Goal: Transaction & Acquisition: Purchase product/service

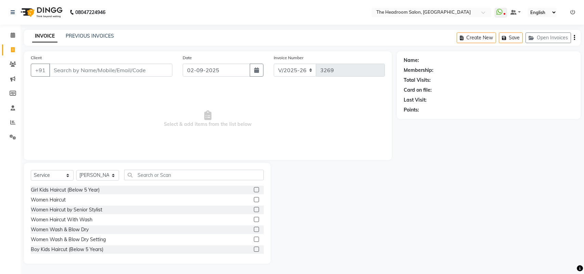
select select "6933"
select select "service"
select select "58237"
drag, startPoint x: 0, startPoint y: 0, endPoint x: 279, endPoint y: 153, distance: 318.3
click at [279, 153] on span "Select & add items from the list below" at bounding box center [208, 119] width 354 height 68
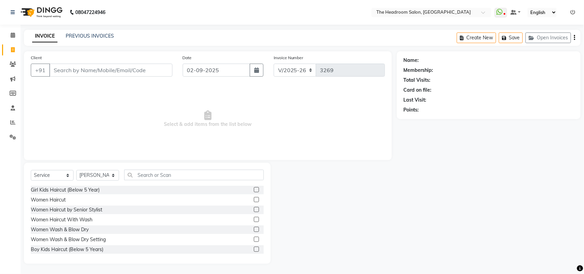
click at [252, 144] on span "Select & add items from the list below" at bounding box center [208, 119] width 354 height 68
click at [14, 63] on icon at bounding box center [13, 64] width 7 height 5
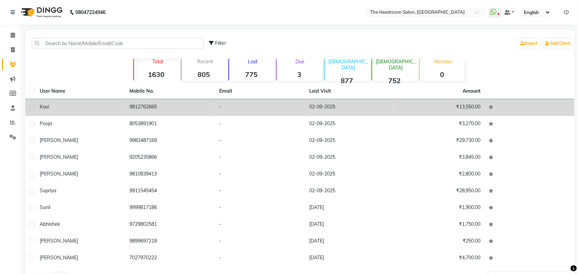
click at [46, 109] on span "Kavi" at bounding box center [44, 107] width 9 height 6
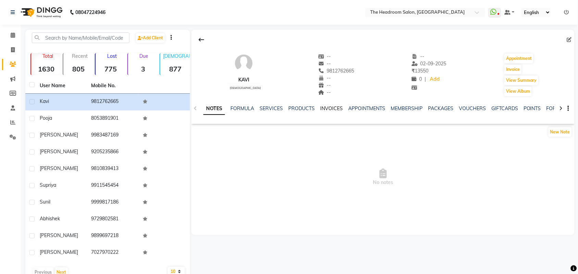
click at [326, 108] on link "INVOICES" at bounding box center [331, 108] width 23 height 6
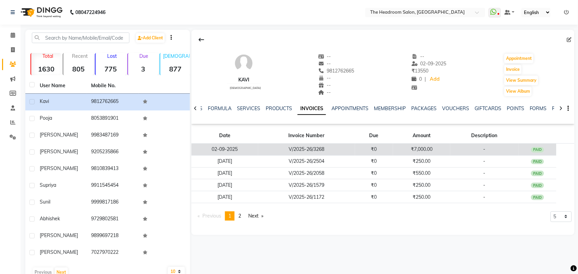
click at [270, 149] on td "V/2025-26/3268" at bounding box center [306, 150] width 97 height 12
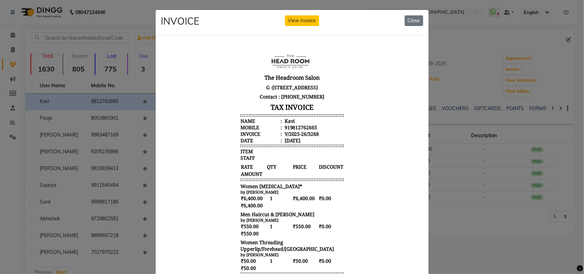
click at [285, 15] on button "View Invoice" at bounding box center [302, 20] width 34 height 11
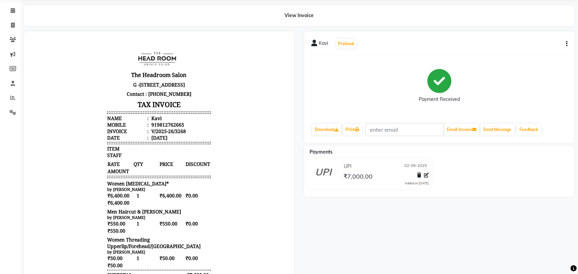
scroll to position [14, 0]
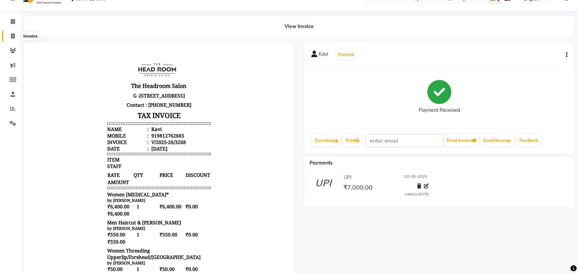
click at [12, 38] on icon at bounding box center [13, 36] width 4 height 5
select select "service"
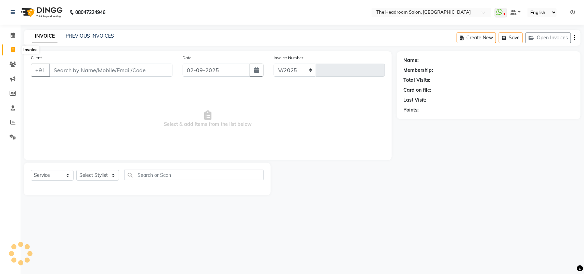
select select "6933"
type input "3269"
select select "58237"
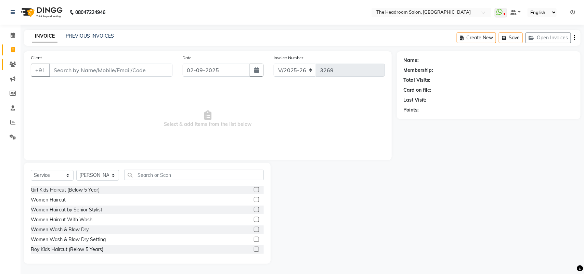
click at [13, 66] on icon at bounding box center [13, 64] width 7 height 5
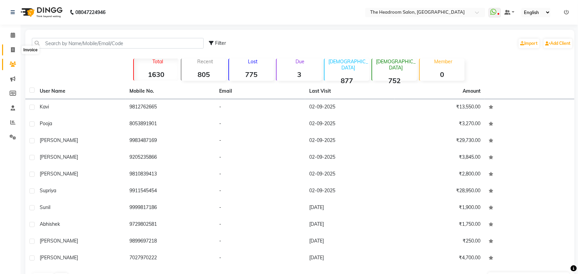
click at [13, 50] on icon at bounding box center [13, 49] width 4 height 5
select select "service"
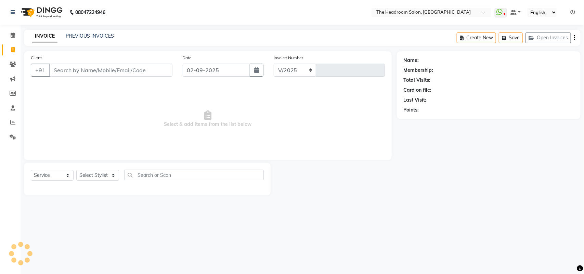
select select "6933"
type input "3269"
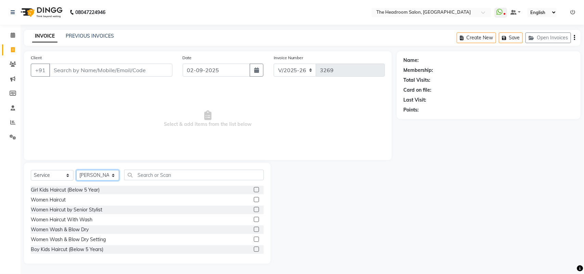
click at [108, 174] on select "Select Stylist [PERSON_NAME] Deepak [PERSON_NAME] [PERSON_NAME] Manager [PERSON…" at bounding box center [97, 175] width 43 height 11
select select "59608"
click at [76, 170] on select "Select Stylist [PERSON_NAME] Deepak [PERSON_NAME] [PERSON_NAME] Manager [PERSON…" at bounding box center [97, 175] width 43 height 11
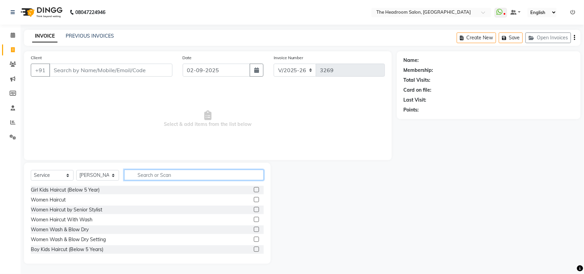
click at [194, 176] on input "text" at bounding box center [194, 175] width 140 height 11
type input "classic"
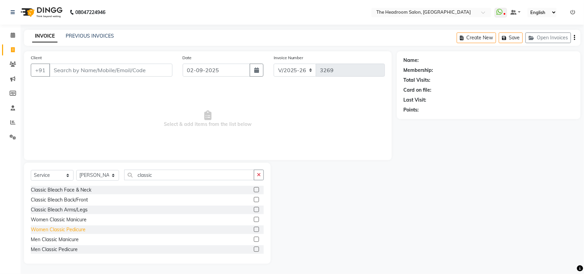
click at [70, 230] on div "Women Classic Pedicure" at bounding box center [58, 229] width 55 height 7
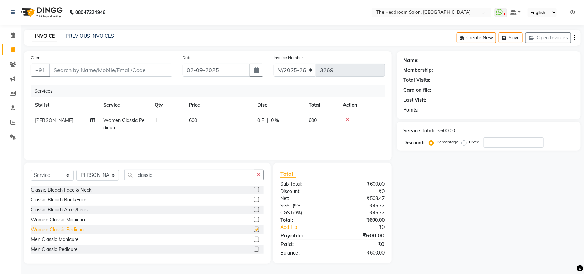
checkbox input "false"
click at [260, 119] on span "0 F" at bounding box center [260, 120] width 7 height 7
select select "59608"
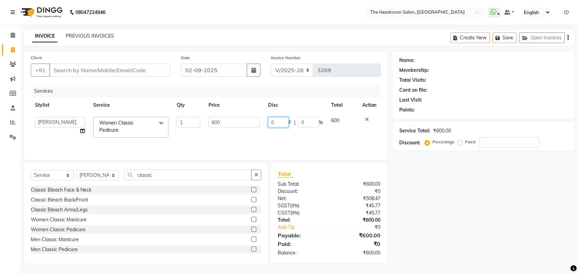
click at [278, 123] on input "0" at bounding box center [278, 122] width 21 height 11
type input "0"
type input "10"
click at [300, 110] on th "Disc" at bounding box center [295, 105] width 63 height 15
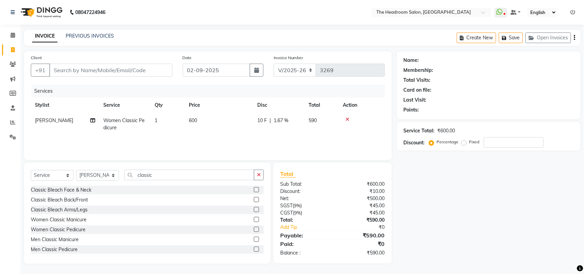
click at [265, 121] on span "10 F" at bounding box center [262, 120] width 10 height 7
select select "59608"
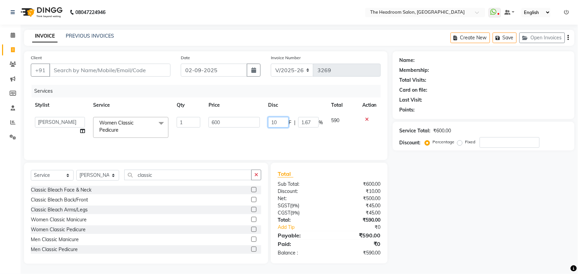
click at [278, 122] on input "10" at bounding box center [278, 122] width 21 height 11
type input "1"
type input "60"
click at [347, 126] on tr "[PERSON_NAME] Deepak [PERSON_NAME] [PERSON_NAME] Manager [PERSON_NAME] [PERSON_…" at bounding box center [206, 127] width 350 height 29
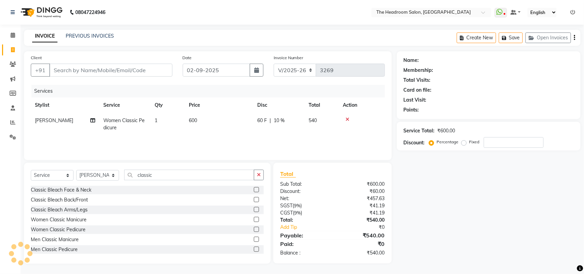
click at [265, 144] on div "Services Stylist Service Qty Price Disc Total Action [PERSON_NAME] Women Classi…" at bounding box center [208, 119] width 354 height 68
click at [318, 130] on td "540" at bounding box center [322, 124] width 34 height 23
select select "59608"
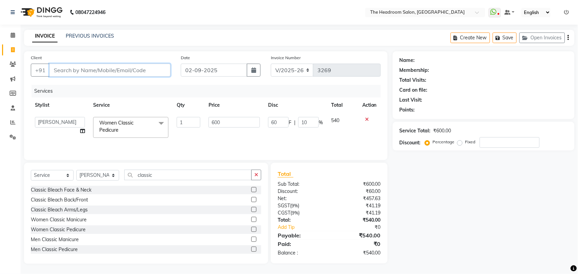
click at [113, 69] on input "Client" at bounding box center [109, 70] width 121 height 13
type input "9"
type input "0"
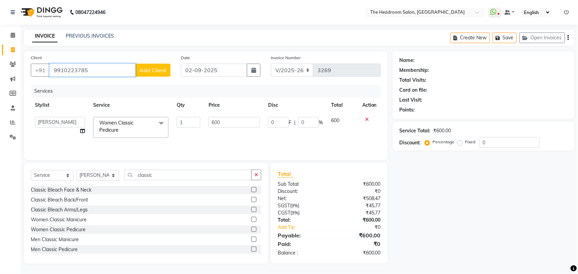
type input "9910223785"
click at [153, 65] on button "Add Client" at bounding box center [152, 70] width 35 height 13
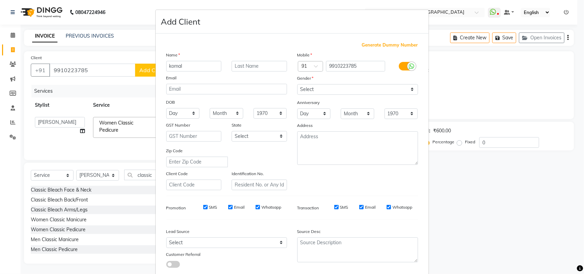
type input "komal"
click at [264, 67] on input "text" at bounding box center [259, 66] width 55 height 11
type input "dua"
click at [331, 89] on select "Select [DEMOGRAPHIC_DATA] [DEMOGRAPHIC_DATA] Other Prefer Not To Say" at bounding box center [357, 89] width 121 height 11
select select "[DEMOGRAPHIC_DATA]"
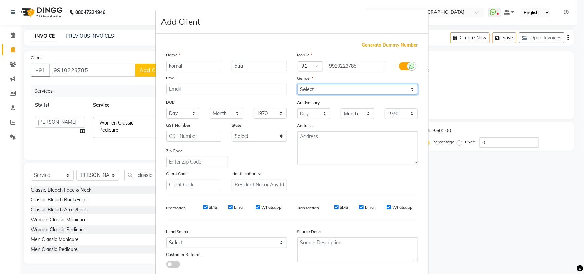
click at [297, 84] on select "Select [DEMOGRAPHIC_DATA] [DEMOGRAPHIC_DATA] Other Prefer Not To Say" at bounding box center [357, 89] width 121 height 11
click at [462, 204] on ngb-modal-window "Add Client Generate Dummy Number Name [PERSON_NAME] Email DOB Day 01 02 03 04 0…" at bounding box center [292, 137] width 584 height 274
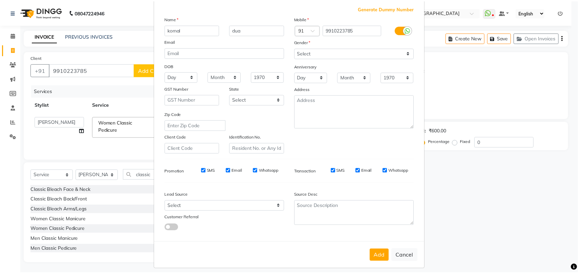
scroll to position [39, 0]
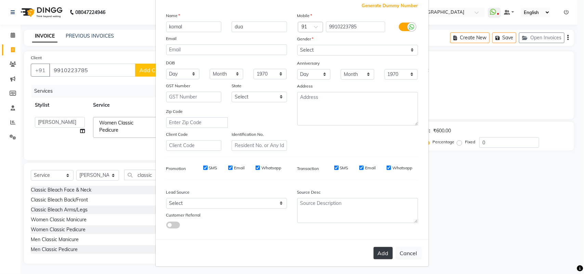
click at [383, 252] on button "Add" at bounding box center [383, 253] width 19 height 12
select select
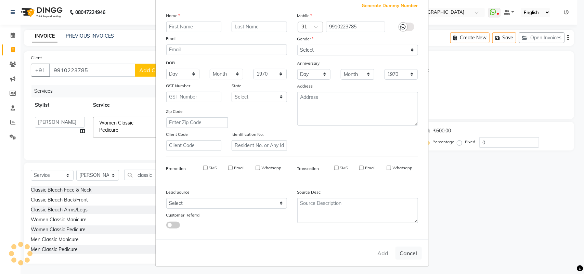
select select
checkbox input "false"
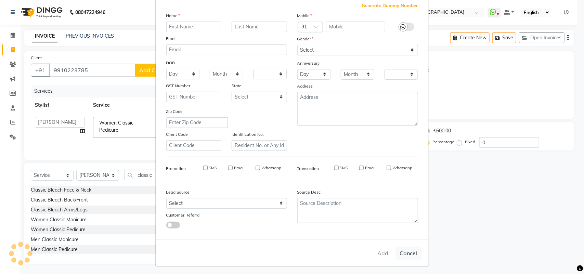
checkbox input "false"
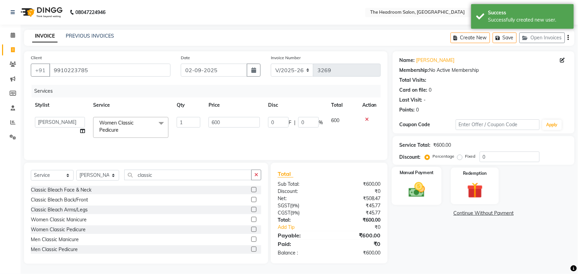
click at [423, 185] on img at bounding box center [416, 189] width 27 height 19
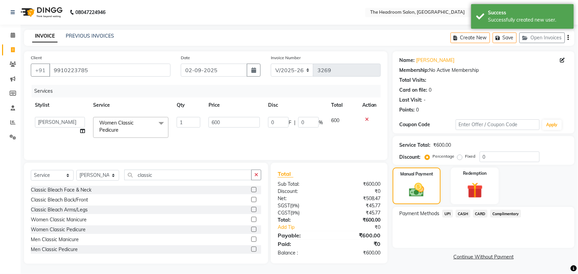
click at [478, 213] on span "CARD" at bounding box center [480, 214] width 15 height 8
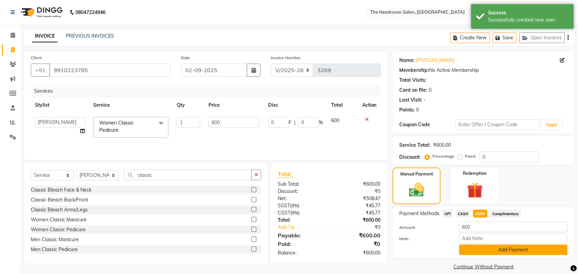
click at [513, 247] on button "Add Payment" at bounding box center [513, 250] width 108 height 11
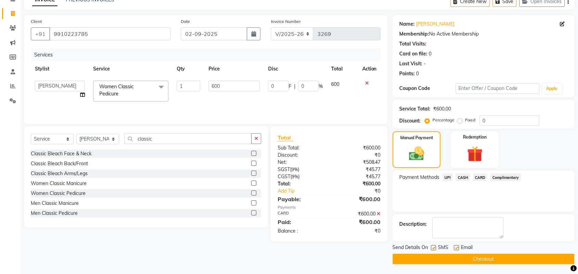
scroll to position [37, 0]
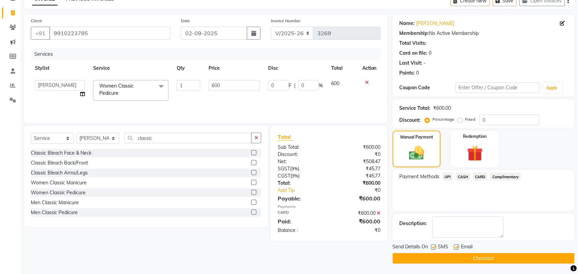
click at [513, 258] on button "Checkout" at bounding box center [483, 258] width 182 height 11
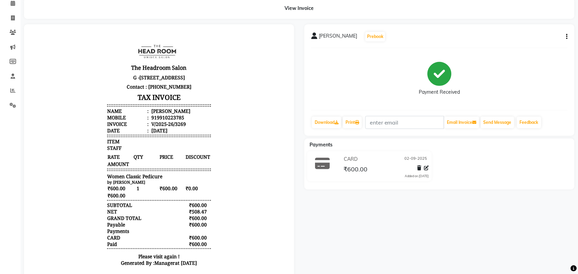
scroll to position [31, 0]
click at [427, 168] on icon at bounding box center [426, 168] width 5 height 5
select select "2"
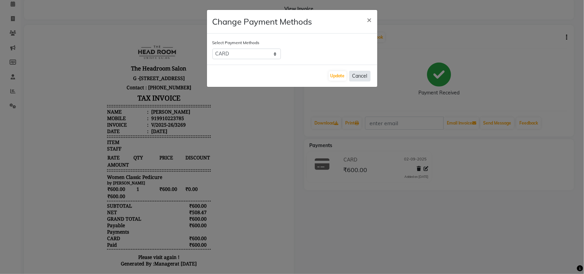
click at [367, 76] on button "Cancel" at bounding box center [359, 76] width 21 height 11
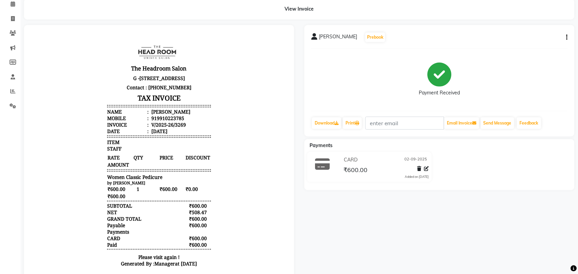
click at [564, 36] on button "button" at bounding box center [565, 37] width 4 height 7
click at [538, 44] on div "Edit Invoice" at bounding box center [532, 46] width 47 height 9
select select "service"
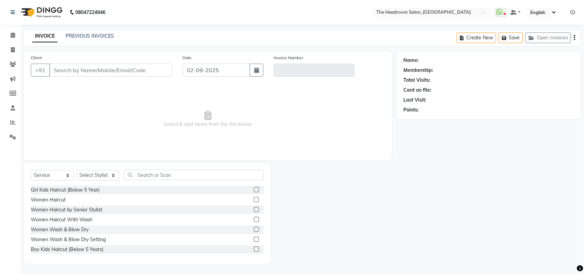
select select "58237"
type input "9910223785"
type input "V/2025-26/3269"
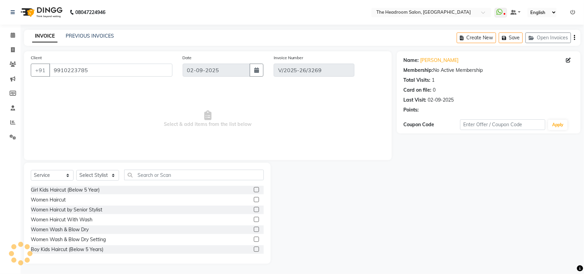
select select "select"
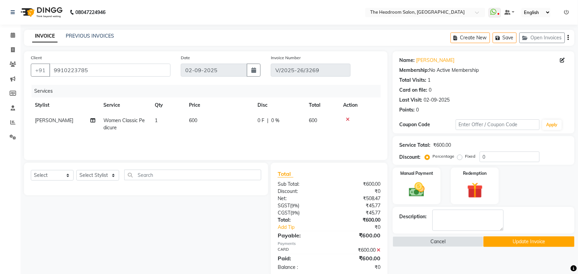
click at [276, 121] on span "0 %" at bounding box center [275, 120] width 8 height 7
select select "59608"
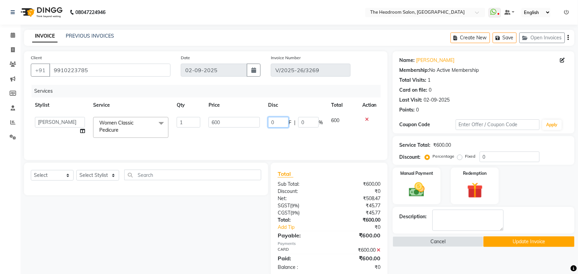
click at [285, 119] on input "0" at bounding box center [278, 122] width 21 height 11
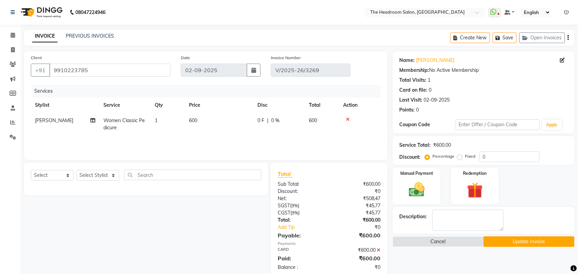
click at [275, 120] on span "0 %" at bounding box center [275, 120] width 8 height 7
select select "59608"
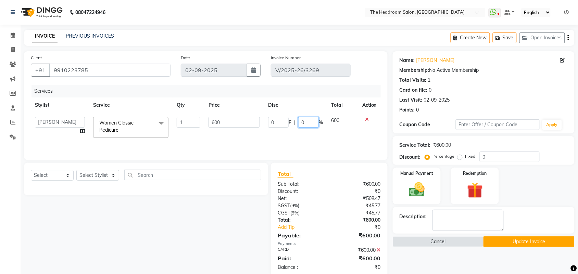
click at [310, 120] on input "0" at bounding box center [308, 122] width 21 height 11
type input "10"
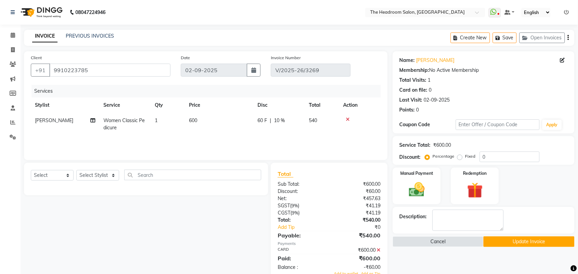
click at [372, 139] on div "Services Stylist Service Qty Price Disc Total Action [PERSON_NAME] Women Classi…" at bounding box center [206, 119] width 350 height 68
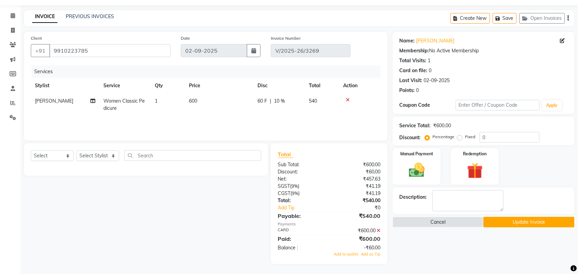
click at [549, 221] on button "Update Invoice" at bounding box center [528, 222] width 91 height 11
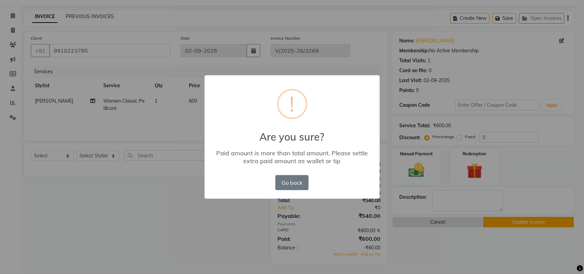
click at [331, 235] on div "× ! Are you sure? Paid amount is more than total amount. Please settle extra pa…" at bounding box center [292, 137] width 584 height 274
click at [295, 184] on button "Go back" at bounding box center [291, 182] width 33 height 15
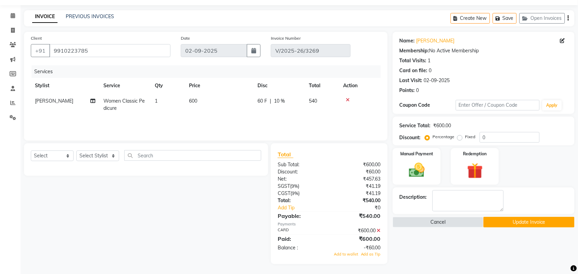
click at [476, 19] on button "Create New" at bounding box center [469, 18] width 39 height 11
select select "service"
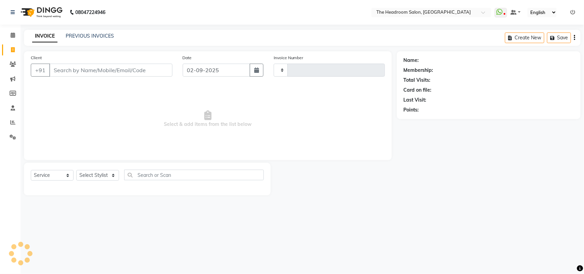
type input "3270"
click at [153, 64] on input "Client" at bounding box center [110, 70] width 123 height 13
select select "6933"
select select "58237"
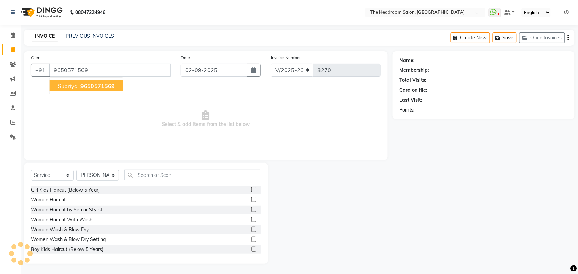
type input "9650571569"
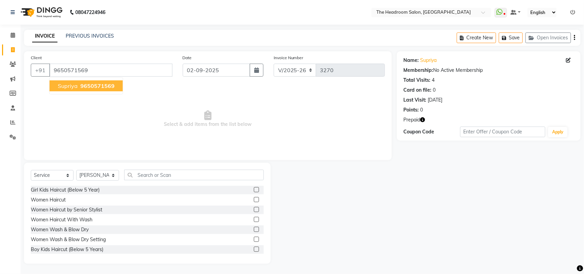
click at [95, 85] on span "9650571569" at bounding box center [97, 85] width 34 height 7
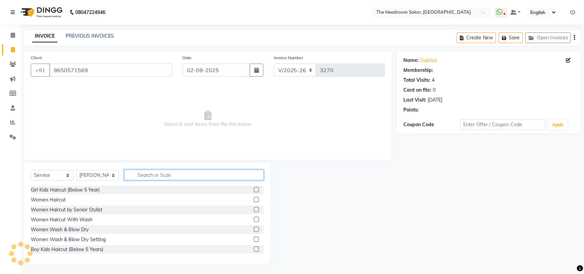
click at [153, 174] on input "text" at bounding box center [194, 175] width 140 height 11
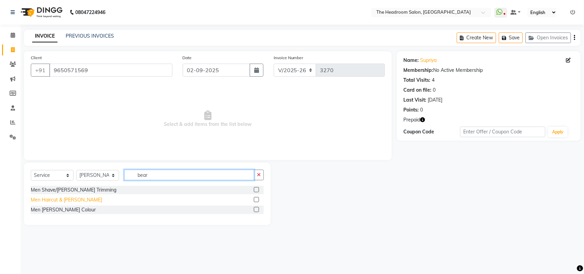
type input "bear"
click at [65, 200] on div "Men Haircut & [PERSON_NAME]" at bounding box center [66, 199] width 71 height 7
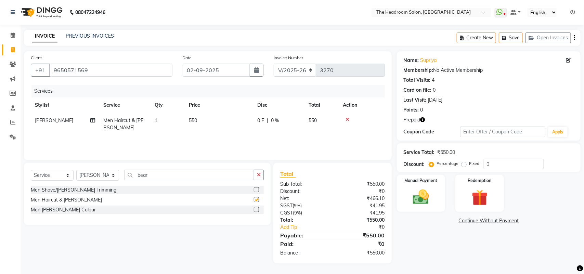
checkbox input "false"
click at [422, 120] on icon "button" at bounding box center [423, 119] width 5 height 5
click at [413, 210] on div "Manual Payment" at bounding box center [421, 193] width 51 height 39
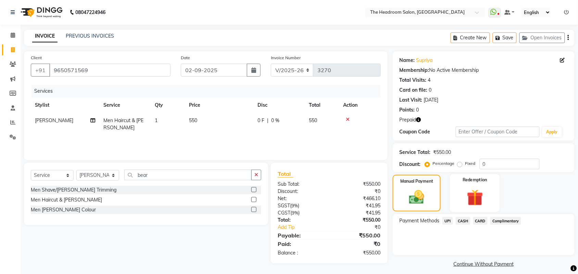
click at [475, 200] on img at bounding box center [474, 197] width 27 height 21
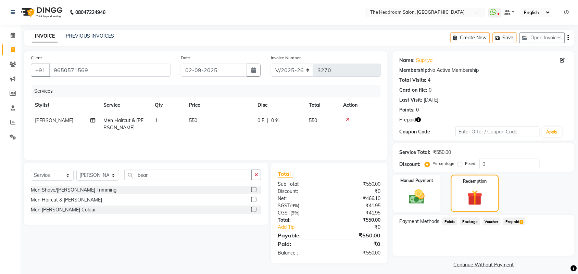
click at [509, 222] on span "Prepaid 1" at bounding box center [514, 222] width 22 height 8
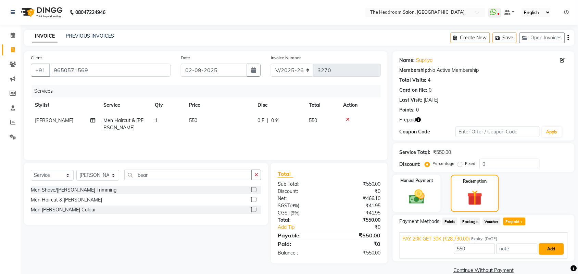
click at [553, 246] on button "Add" at bounding box center [551, 249] width 25 height 12
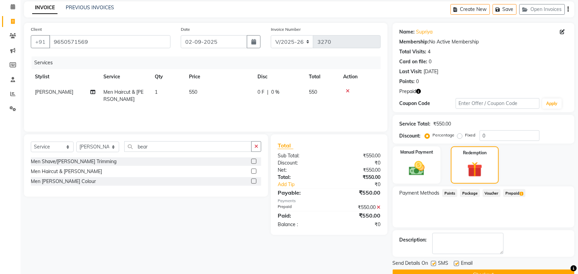
scroll to position [45, 0]
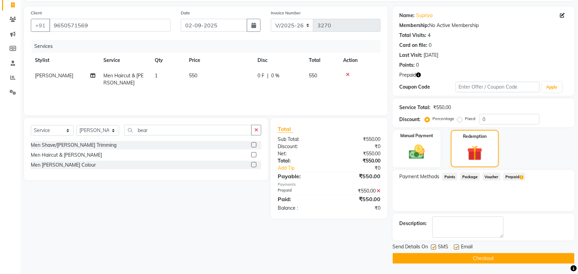
click at [521, 253] on button "Checkout" at bounding box center [483, 258] width 182 height 11
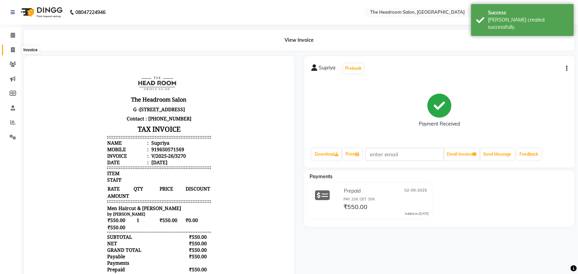
click at [9, 49] on span at bounding box center [13, 50] width 12 height 8
select select "service"
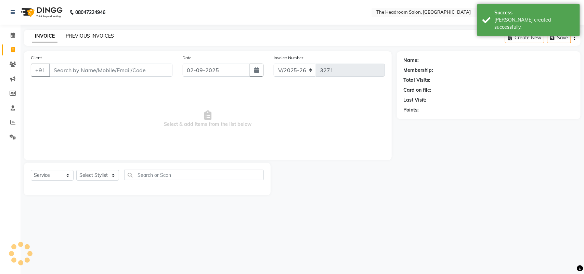
click at [66, 38] on link "PREVIOUS INVOICES" at bounding box center [90, 36] width 48 height 6
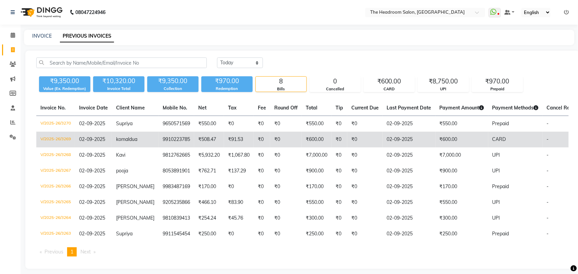
click at [224, 140] on td "₹91.53" at bounding box center [239, 140] width 30 height 16
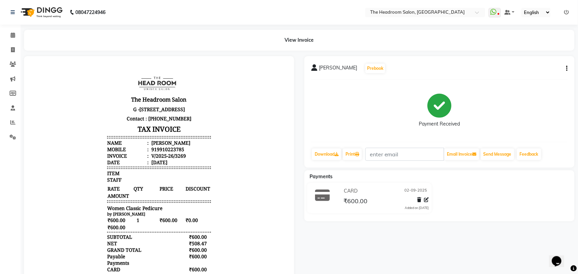
click at [567, 73] on div "komal dua Prebook Payment Received Download Print Email Invoice Send Message Fe…" at bounding box center [439, 112] width 270 height 112
click at [565, 69] on button "button" at bounding box center [565, 68] width 4 height 7
click at [524, 79] on div "Edit Invoice" at bounding box center [532, 77] width 47 height 9
select select "service"
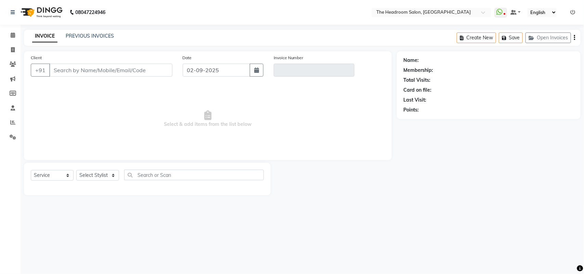
select select "58237"
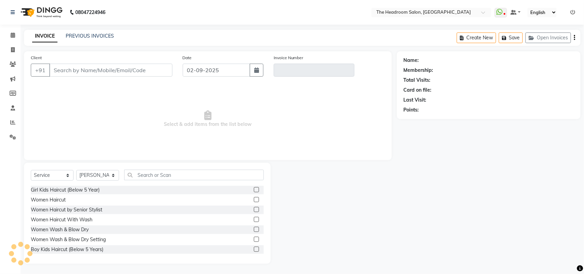
type input "9910223785"
type input "V/2025-26/3269"
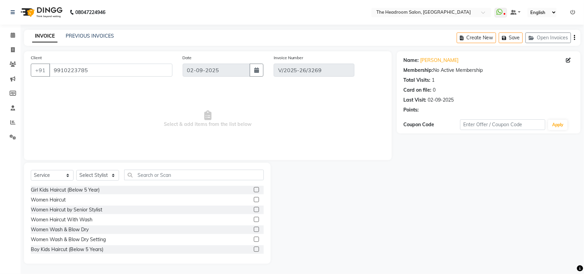
select select "select"
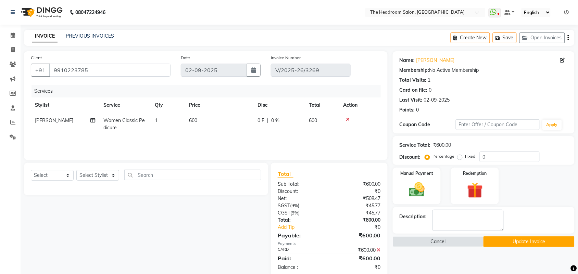
click at [281, 120] on div "0 F | 0 %" at bounding box center [278, 120] width 43 height 7
select select "59608"
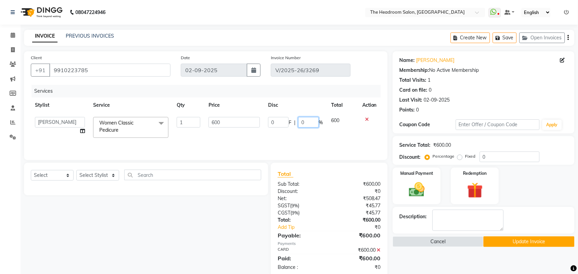
click at [309, 120] on input "0" at bounding box center [308, 122] width 21 height 11
type input "10"
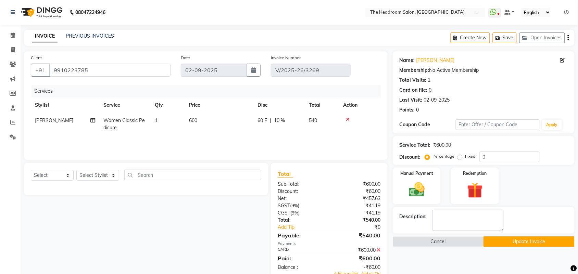
click at [327, 145] on div "Services Stylist Service Qty Price Disc Total Action [PERSON_NAME] Women Classi…" at bounding box center [206, 119] width 350 height 68
click at [379, 250] on icon at bounding box center [379, 250] width 4 height 5
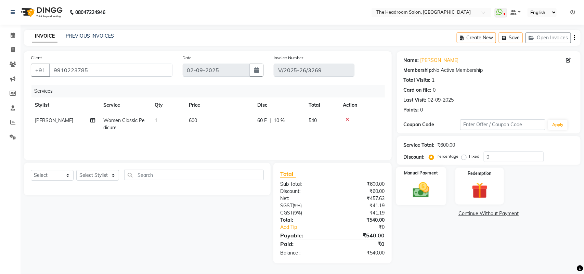
click at [431, 196] on img at bounding box center [421, 189] width 27 height 19
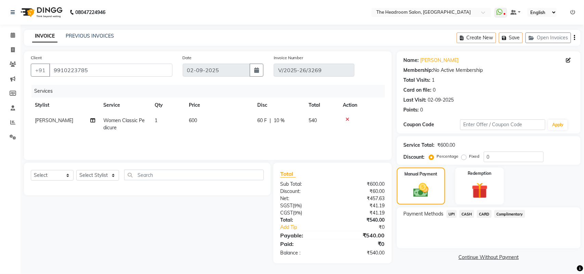
click at [483, 214] on span "CARD" at bounding box center [484, 214] width 15 height 8
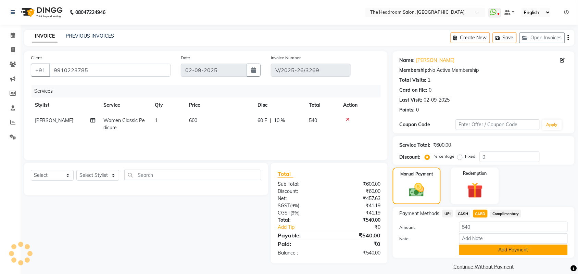
click at [492, 250] on button "Add Payment" at bounding box center [513, 250] width 108 height 11
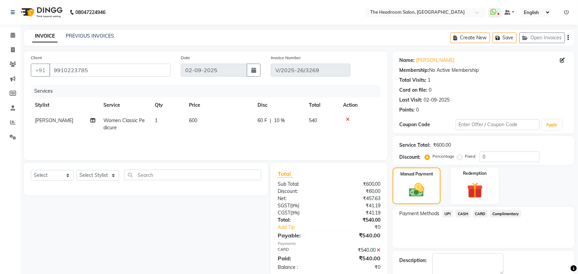
scroll to position [27, 0]
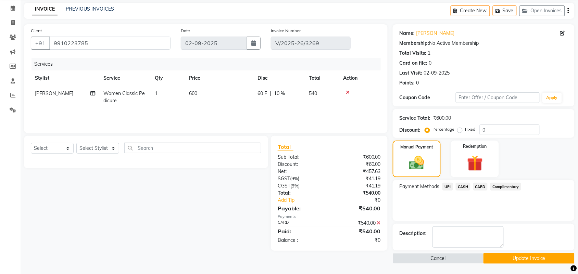
click at [522, 260] on button "Update Invoice" at bounding box center [528, 258] width 91 height 11
click at [520, 260] on button "Update Invoice" at bounding box center [528, 258] width 91 height 11
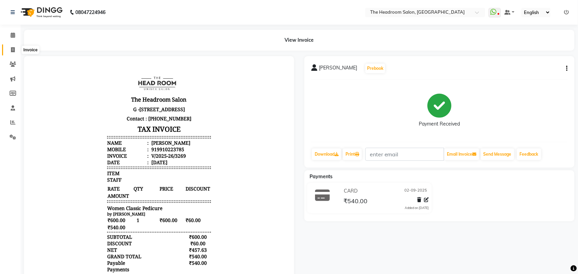
click at [8, 52] on span at bounding box center [13, 50] width 12 height 8
select select "service"
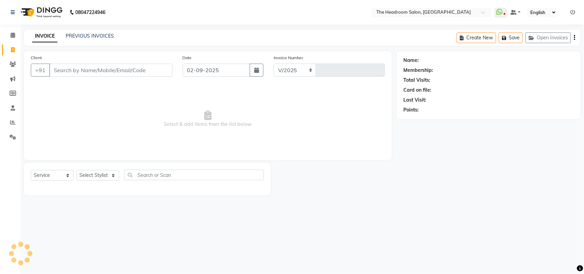
select select "6933"
type input "3271"
click at [70, 38] on link "PREVIOUS INVOICES" at bounding box center [90, 36] width 48 height 6
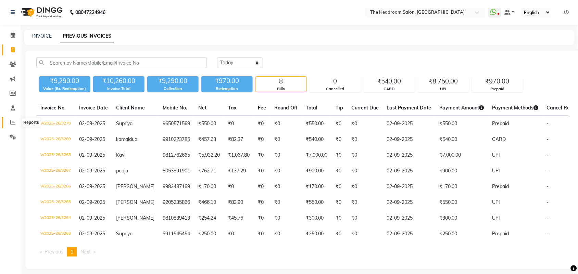
click at [16, 122] on span at bounding box center [13, 123] width 12 height 8
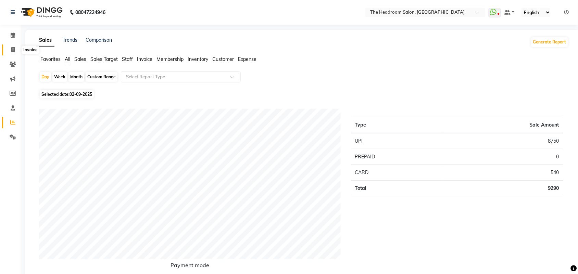
click at [15, 50] on span at bounding box center [13, 50] width 12 height 8
select select "service"
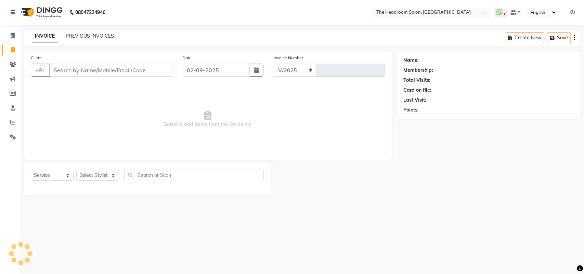
select select "6933"
type input "3271"
click at [96, 74] on input "Client" at bounding box center [110, 70] width 123 height 13
select select "58237"
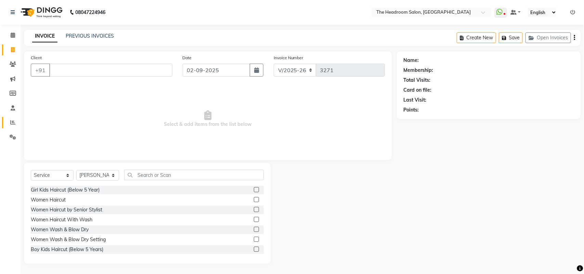
drag, startPoint x: 9, startPoint y: 124, endPoint x: 550, endPoint y: 4, distance: 554.7
click at [9, 124] on span at bounding box center [13, 123] width 12 height 8
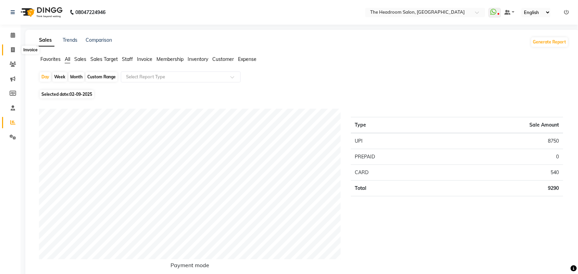
click at [18, 49] on span at bounding box center [13, 50] width 12 height 8
select select "service"
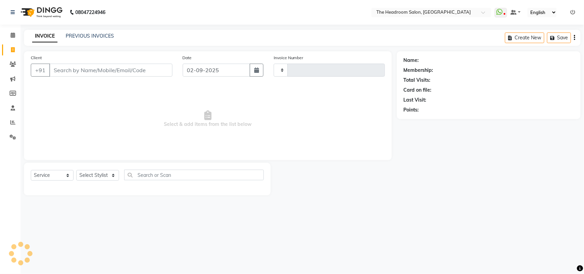
type input "3271"
select select "6933"
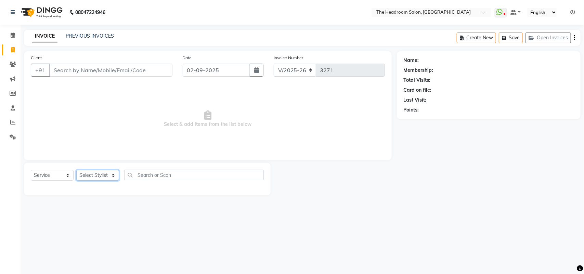
click at [108, 177] on select "Select Stylist" at bounding box center [97, 175] width 43 height 11
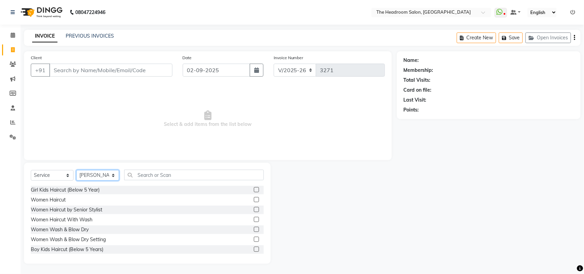
click at [108, 176] on select "Select Stylist [PERSON_NAME] Deepak [PERSON_NAME] [PERSON_NAME] Manager [PERSON…" at bounding box center [97, 175] width 43 height 11
select select "87934"
click at [76, 170] on select "Select Stylist [PERSON_NAME] Deepak [PERSON_NAME] [PERSON_NAME] Manager [PERSON…" at bounding box center [97, 175] width 43 height 11
click at [175, 168] on div "Select Service Product Membership Package Voucher Prepaid Gift Card Select Styl…" at bounding box center [147, 213] width 247 height 101
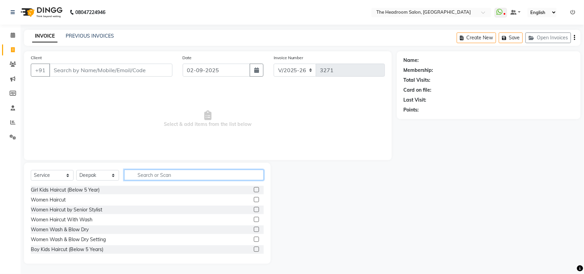
click at [175, 179] on input "text" at bounding box center [194, 175] width 140 height 11
type input "hair"
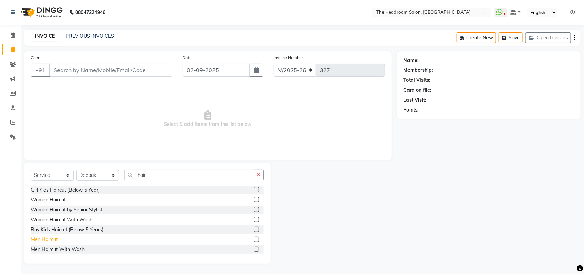
click at [35, 239] on div "Men Haircut" at bounding box center [44, 239] width 27 height 7
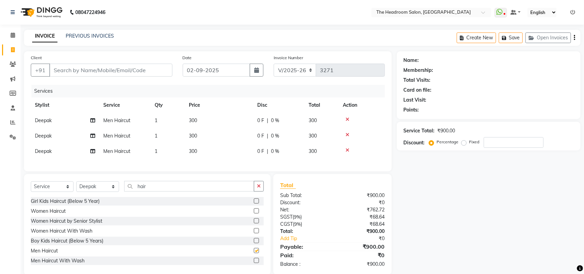
checkbox input "false"
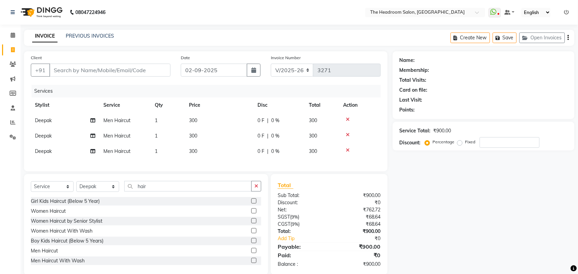
click at [349, 145] on td at bounding box center [360, 151] width 42 height 15
click at [346, 151] on icon at bounding box center [348, 150] width 4 height 5
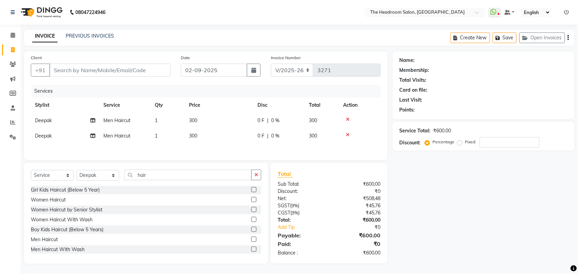
click at [346, 137] on icon at bounding box center [348, 134] width 4 height 5
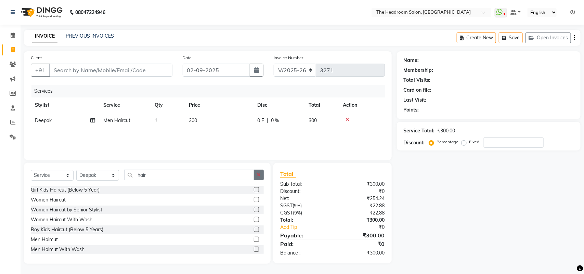
click at [260, 175] on icon "button" at bounding box center [259, 174] width 4 height 5
click at [106, 67] on input "Client" at bounding box center [110, 70] width 123 height 13
click at [373, 135] on div "Services Stylist Service Qty Price Disc Total Action Deepak Men Haircut 1 300 0…" at bounding box center [208, 119] width 354 height 68
click at [254, 188] on label at bounding box center [256, 189] width 5 height 5
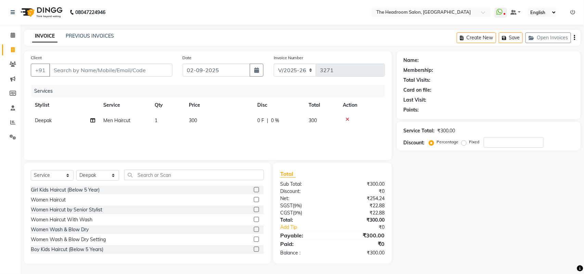
click at [254, 188] on input "checkbox" at bounding box center [256, 190] width 4 height 4
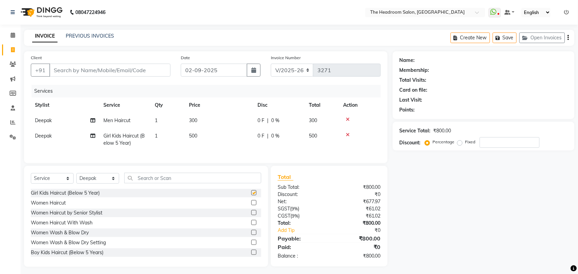
checkbox input "false"
click at [346, 141] on td at bounding box center [360, 139] width 42 height 23
click at [350, 134] on div at bounding box center [360, 134] width 34 height 5
click at [348, 134] on icon at bounding box center [348, 134] width 4 height 5
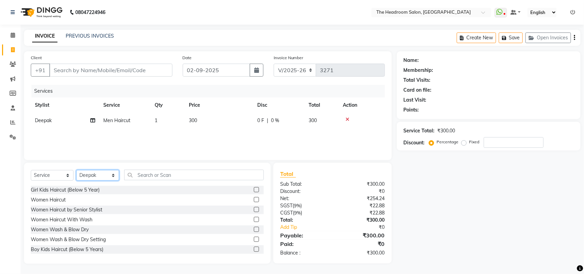
click at [108, 171] on select "Select Stylist [PERSON_NAME] Deepak [PERSON_NAME] [PERSON_NAME] Manager [PERSON…" at bounding box center [97, 175] width 43 height 11
select select "79453"
click at [76, 170] on select "Select Stylist [PERSON_NAME] Deepak [PERSON_NAME] [PERSON_NAME] Manager [PERSON…" at bounding box center [97, 175] width 43 height 11
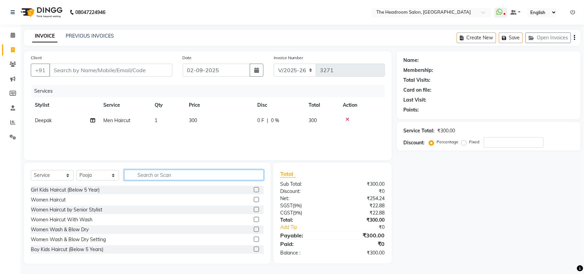
click at [191, 174] on input "text" at bounding box center [194, 175] width 140 height 11
type input "f"
type input "wax"
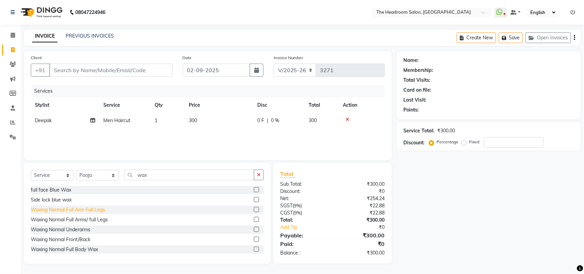
click at [80, 209] on div "Waxing Normal Full Arm Full Legs" at bounding box center [68, 209] width 74 height 7
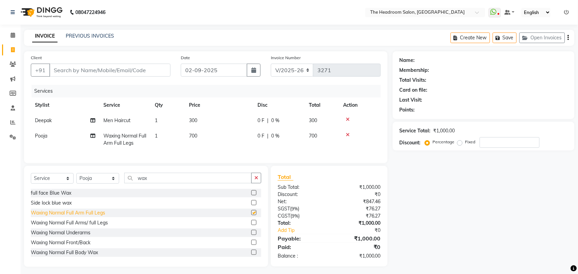
checkbox input "false"
click at [257, 180] on icon "button" at bounding box center [256, 178] width 4 height 5
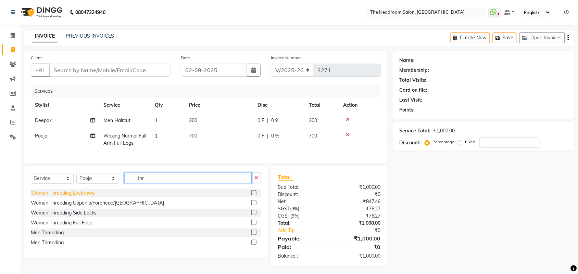
type input "thr"
click at [86, 197] on div "Women Threading Eyebrows" at bounding box center [63, 193] width 64 height 7
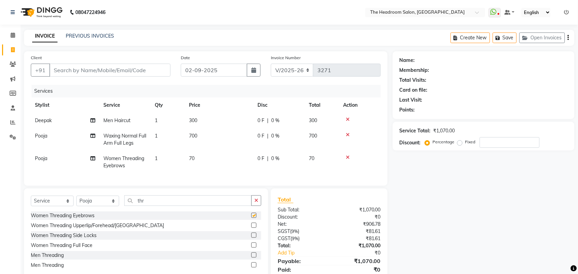
checkbox input "false"
click at [86, 229] on div "Women Threading Upperlip/Forehead/[GEOGRAPHIC_DATA]" at bounding box center [97, 225] width 133 height 7
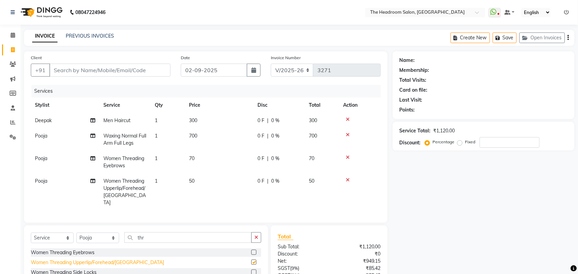
checkbox input "false"
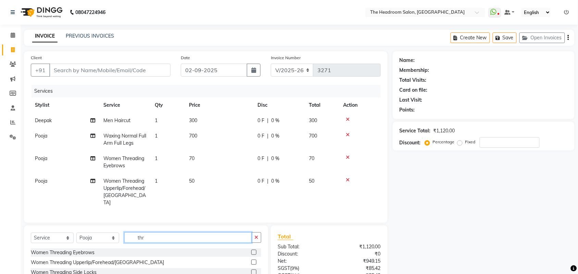
click at [249, 237] on input "thr" at bounding box center [187, 237] width 127 height 11
click at [258, 237] on icon "button" at bounding box center [256, 237] width 4 height 5
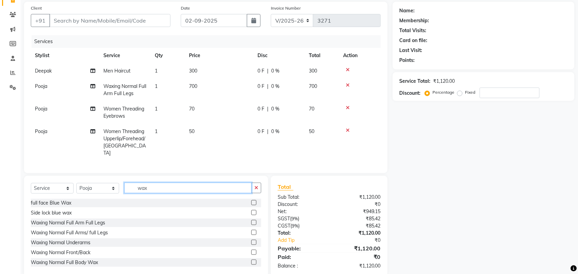
scroll to position [62, 0]
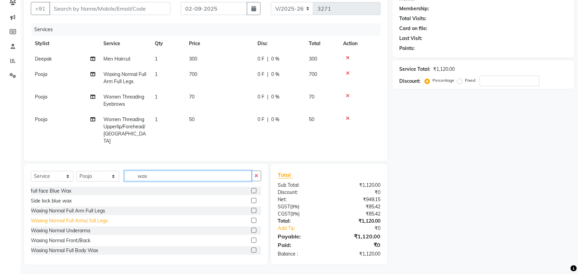
type input "wax"
click at [69, 221] on div "Waxing Normal Full Arms/ full Legs" at bounding box center [69, 220] width 77 height 7
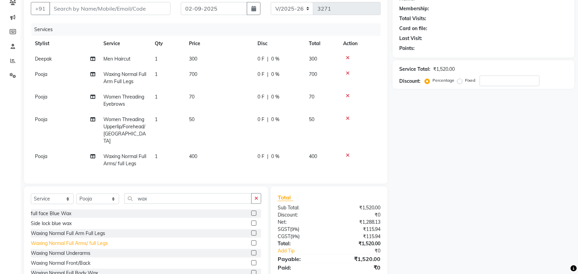
click at [68, 240] on div "Waxing Normal Full Arms/ full Legs" at bounding box center [69, 243] width 77 height 7
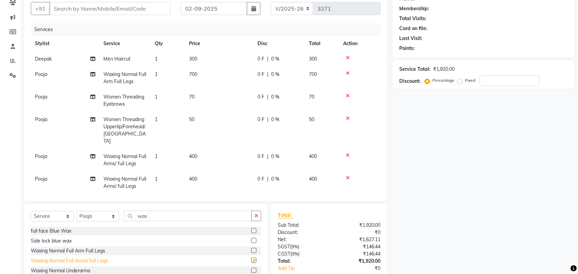
checkbox input "false"
click at [346, 74] on icon at bounding box center [348, 73] width 4 height 5
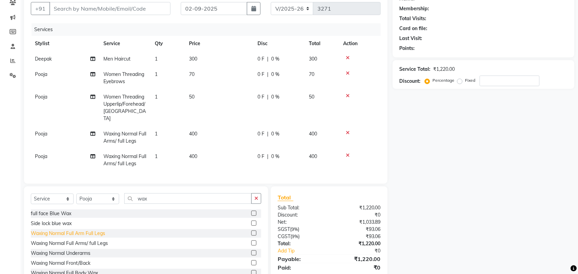
click at [77, 230] on div "Waxing Normal Full Arm Full Legs" at bounding box center [68, 233] width 74 height 7
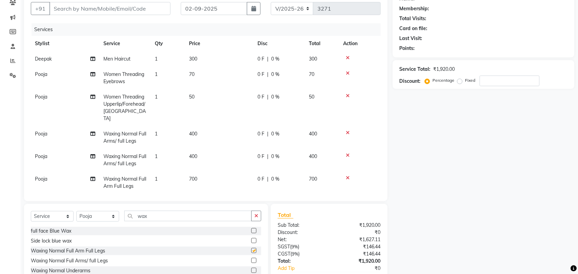
checkbox input "false"
click at [346, 153] on icon at bounding box center [348, 155] width 4 height 5
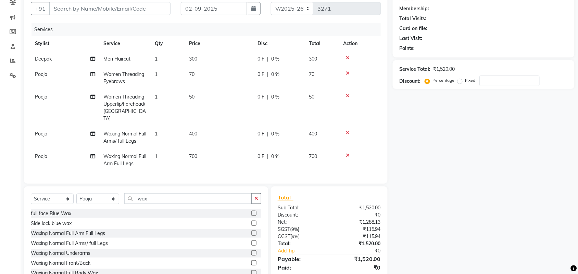
click at [346, 130] on icon at bounding box center [348, 132] width 4 height 5
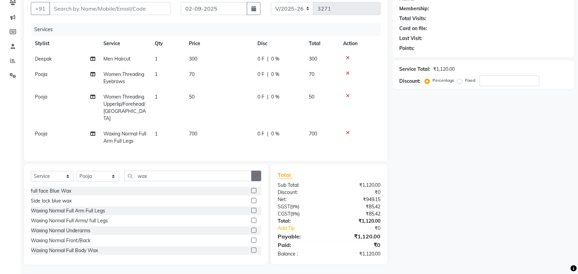
click at [258, 180] on button "button" at bounding box center [256, 176] width 10 height 11
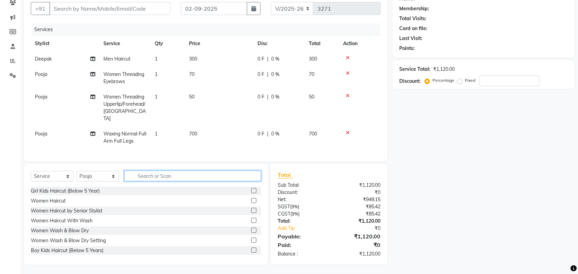
click at [182, 171] on input "text" at bounding box center [192, 176] width 137 height 11
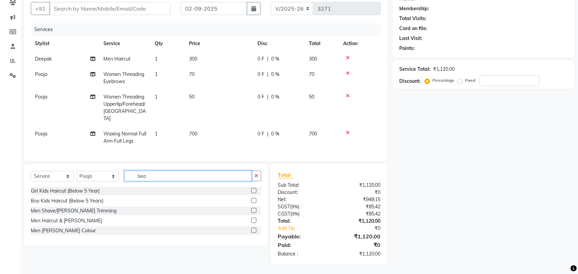
scroll to position [61, 0]
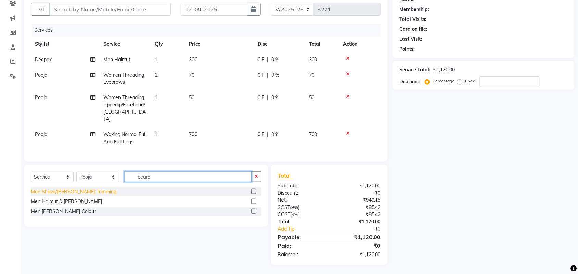
type input "beard"
click at [77, 189] on div "Men Shave/[PERSON_NAME] Trimming" at bounding box center [74, 191] width 86 height 7
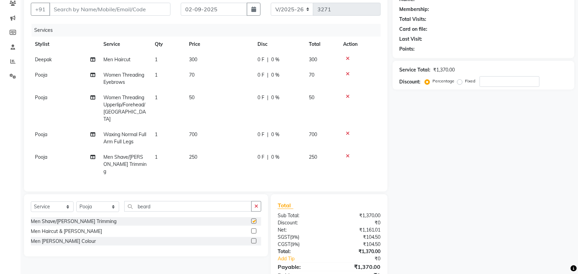
checkbox input "false"
click at [255, 204] on icon "button" at bounding box center [256, 206] width 4 height 5
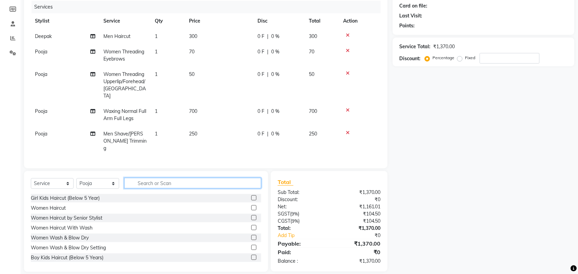
scroll to position [0, 0]
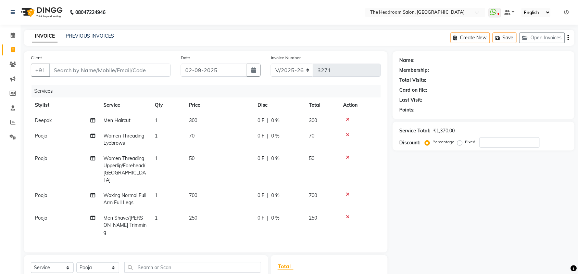
click at [39, 215] on span "Pooja" at bounding box center [41, 218] width 12 height 6
select select "79453"
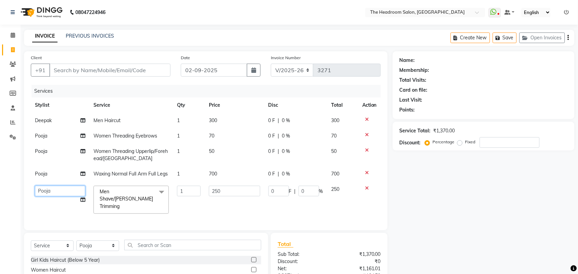
click at [56, 194] on select "Aditya Anubha Deepak Deepali Faizan Firoz Manager Monika Nakul Shokeen Pooja Ra…" at bounding box center [60, 191] width 50 height 11
select select "87934"
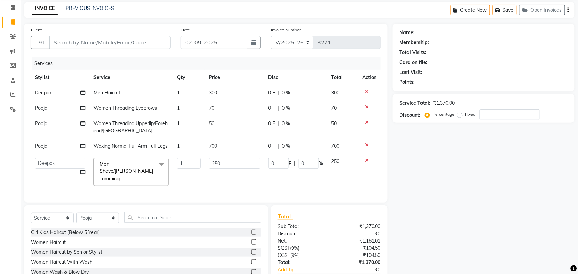
scroll to position [43, 0]
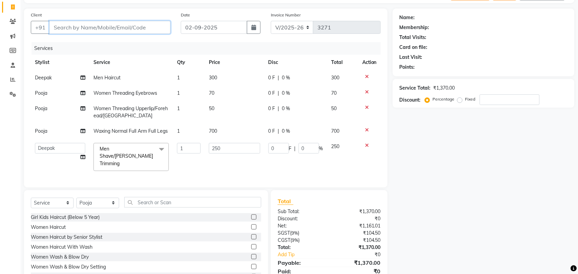
click at [139, 30] on input "Client" at bounding box center [109, 27] width 121 height 13
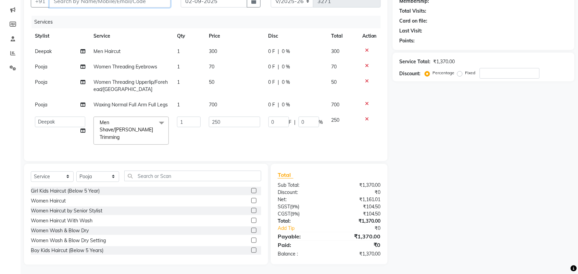
type input "9"
type input "0"
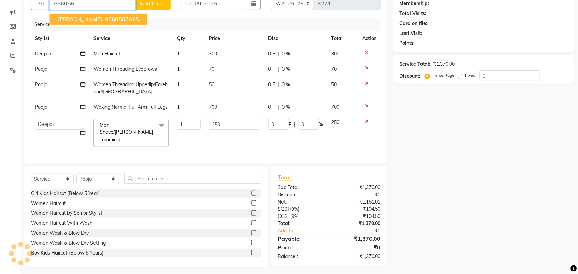
click at [105, 21] on span "956056" at bounding box center [115, 19] width 21 height 7
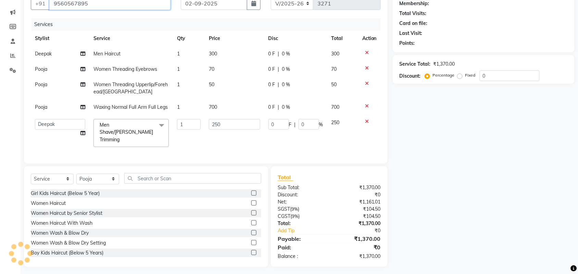
type input "9560567895"
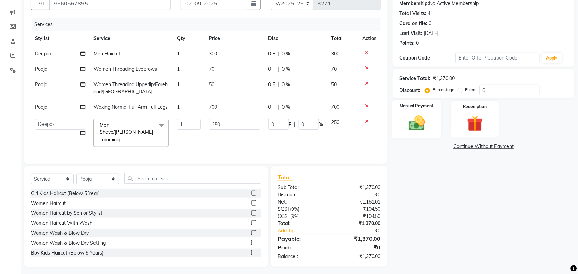
click at [409, 124] on img at bounding box center [416, 123] width 27 height 19
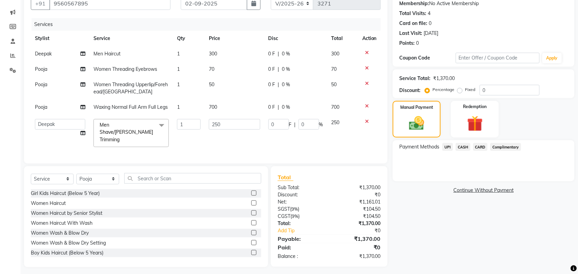
click at [446, 151] on div "UPI" at bounding box center [445, 147] width 13 height 9
click at [446, 148] on span "UPI" at bounding box center [447, 147] width 11 height 8
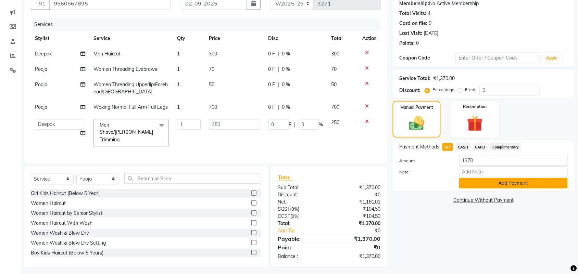
click at [500, 181] on button "Add Payment" at bounding box center [513, 183] width 108 height 11
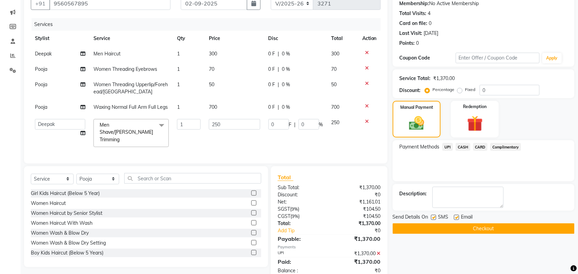
scroll to position [83, 0]
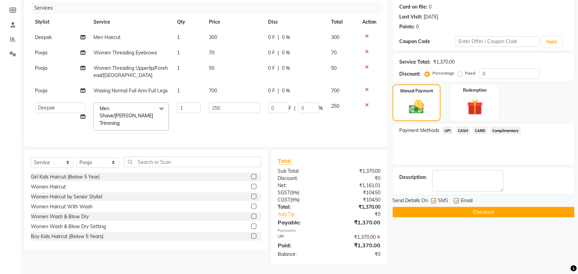
click at [456, 212] on button "Checkout" at bounding box center [483, 212] width 182 height 11
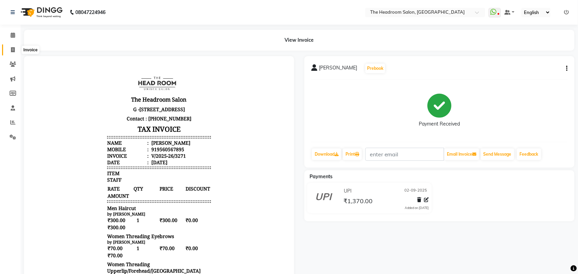
click at [12, 47] on icon at bounding box center [13, 49] width 4 height 5
select select "service"
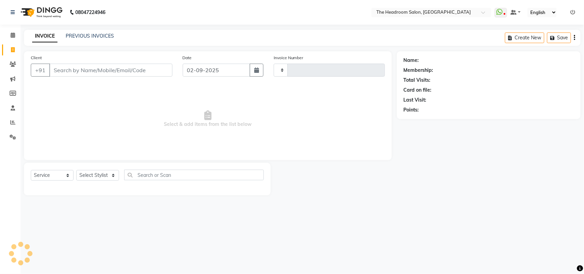
click at [83, 71] on input "Client" at bounding box center [110, 70] width 123 height 13
type input "3272"
select select "6933"
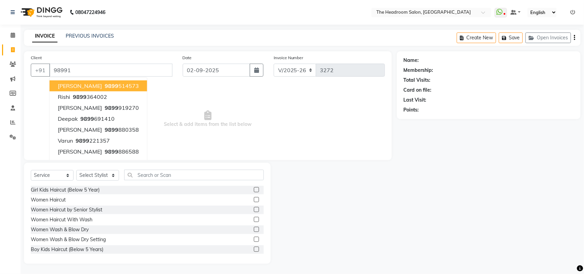
type input "989911"
select select "58237"
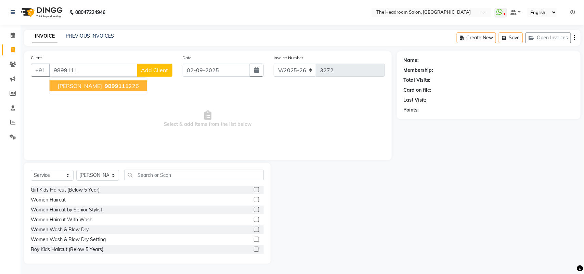
click at [79, 87] on span "rajni mishra" at bounding box center [80, 85] width 44 height 7
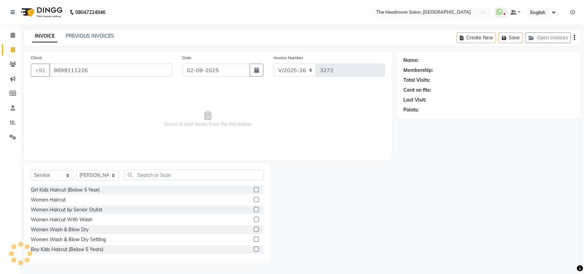
type input "9899111226"
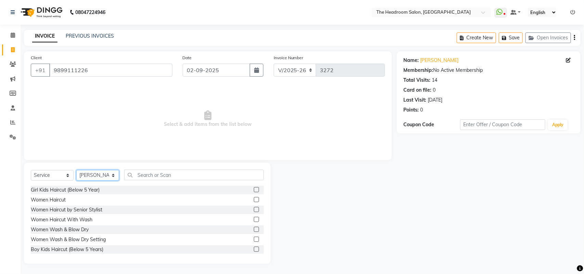
click at [110, 175] on select "Select Stylist [PERSON_NAME] Deepak [PERSON_NAME] [PERSON_NAME] Manager [PERSON…" at bounding box center [97, 175] width 43 height 11
select select "87934"
click at [76, 170] on select "Select Stylist [PERSON_NAME] Deepak [PERSON_NAME] [PERSON_NAME] Manager [PERSON…" at bounding box center [97, 175] width 43 height 11
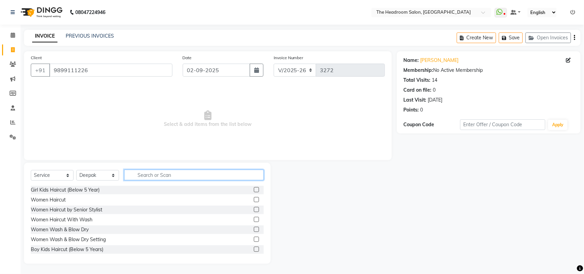
click at [182, 176] on input "text" at bounding box center [194, 175] width 140 height 11
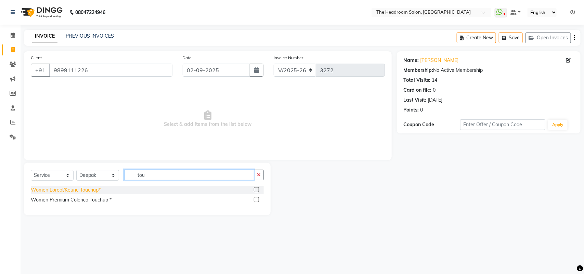
type input "tou"
click at [79, 190] on div "Women Loreal/Keune Touchup*" at bounding box center [66, 189] width 70 height 7
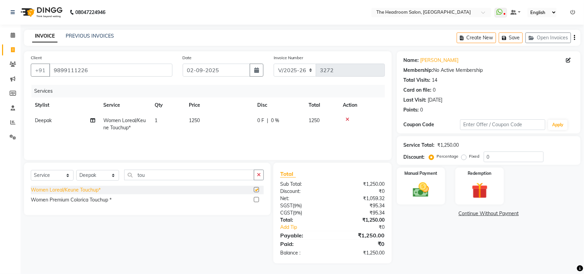
checkbox input "false"
click at [423, 186] on img at bounding box center [421, 189] width 27 height 19
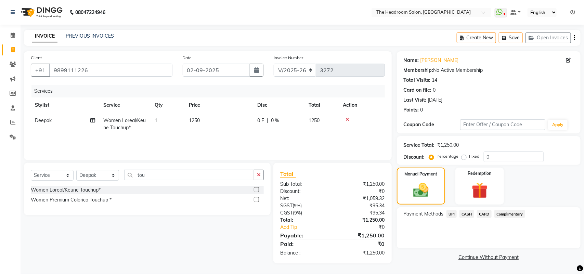
click at [449, 209] on div "Payment Methods UPI CASH CARD Complimentary" at bounding box center [489, 227] width 184 height 41
click at [449, 214] on span "UPI" at bounding box center [452, 214] width 11 height 8
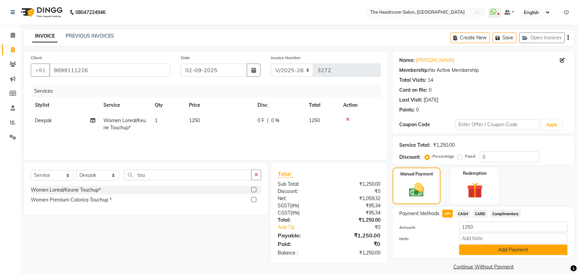
click at [510, 254] on button "Add Payment" at bounding box center [513, 250] width 108 height 11
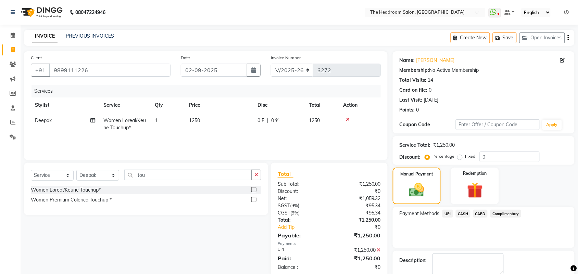
scroll to position [37, 0]
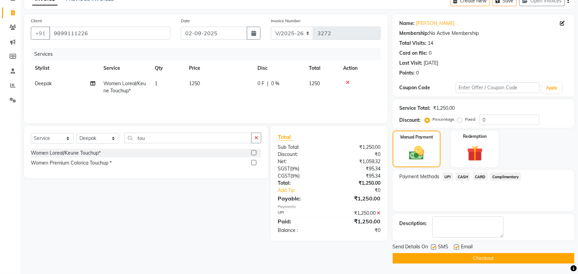
click at [510, 254] on button "Checkout" at bounding box center [483, 258] width 182 height 11
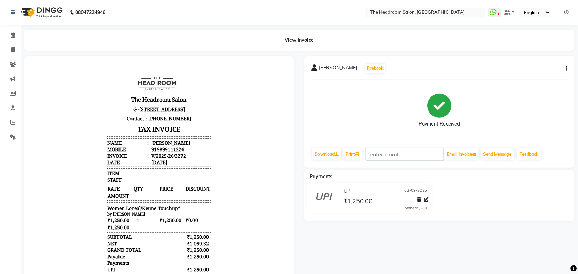
click at [362, 254] on div "rajni mishra Prebook Payment Received Download Print Email Invoice Send Message…" at bounding box center [439, 186] width 280 height 261
click at [14, 62] on icon at bounding box center [13, 64] width 7 height 5
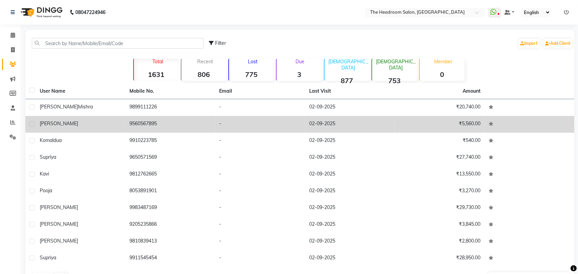
click at [61, 126] on div "KANIKA" at bounding box center [80, 123] width 81 height 7
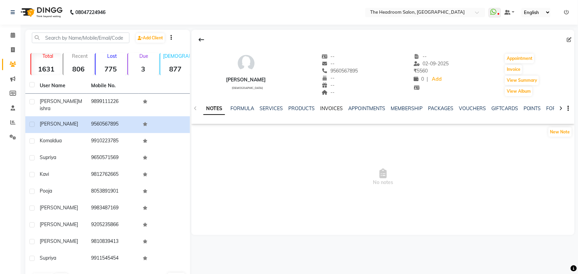
click at [323, 108] on link "INVOICES" at bounding box center [331, 108] width 23 height 6
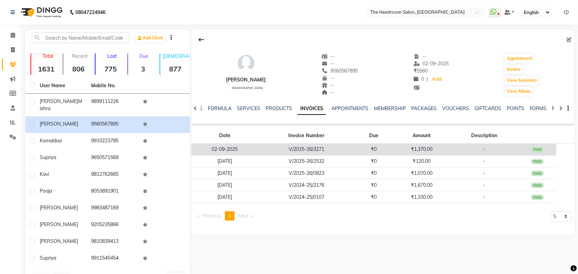
click at [228, 144] on td "02-09-2025" at bounding box center [224, 150] width 67 height 12
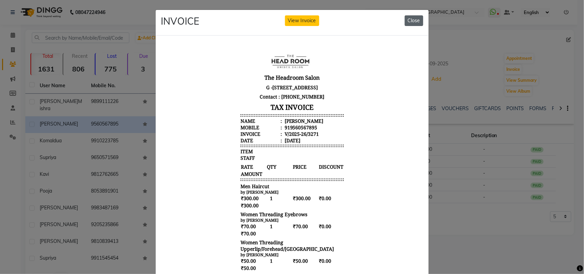
click at [406, 16] on button "Close" at bounding box center [414, 20] width 18 height 11
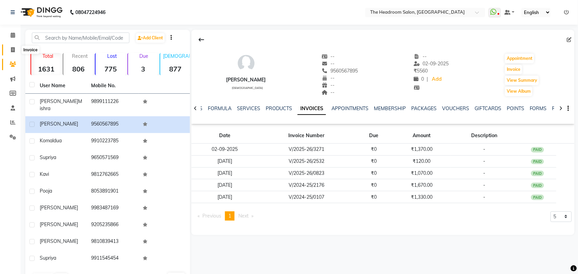
click at [12, 48] on icon at bounding box center [13, 49] width 4 height 5
select select "service"
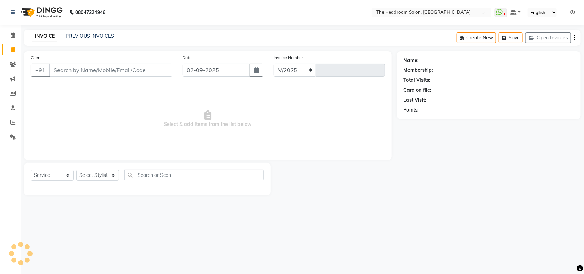
select select "6933"
type input "3273"
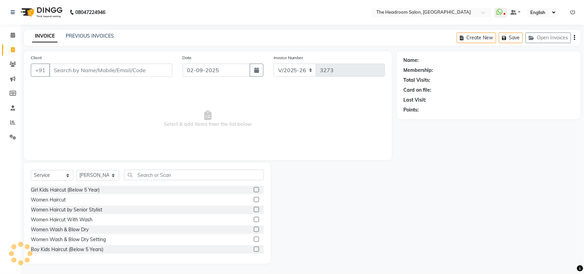
click at [464, 5] on nav "08047224946 Select Location × The Headroom Salon, Sector 93 Gurugram WhatsApp S…" at bounding box center [292, 12] width 584 height 25
click at [114, 173] on select "Select Stylist [PERSON_NAME] Deepak [PERSON_NAME] [PERSON_NAME] Manager [PERSON…" at bounding box center [97, 175] width 43 height 11
select select "79453"
click at [76, 170] on select "Select Stylist [PERSON_NAME] Deepak [PERSON_NAME] [PERSON_NAME] Manager [PERSON…" at bounding box center [97, 175] width 43 height 11
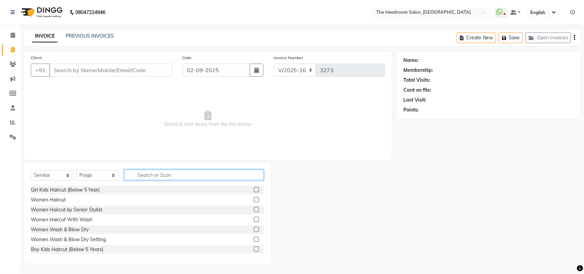
click at [186, 174] on input "text" at bounding box center [194, 175] width 140 height 11
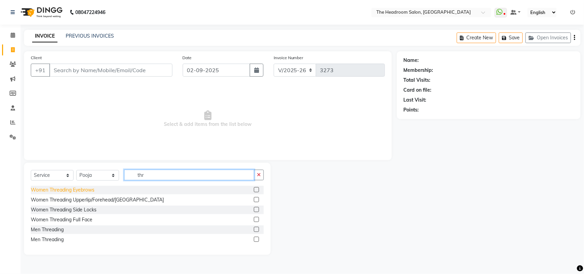
type input "thr"
click at [77, 189] on div "Women Threading Eyebrows" at bounding box center [63, 189] width 64 height 7
checkbox input "false"
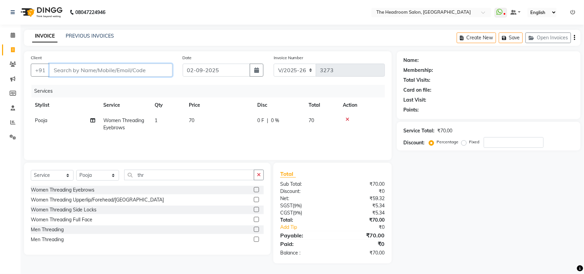
click at [98, 71] on input "Client" at bounding box center [110, 70] width 123 height 13
type input "8"
type input "0"
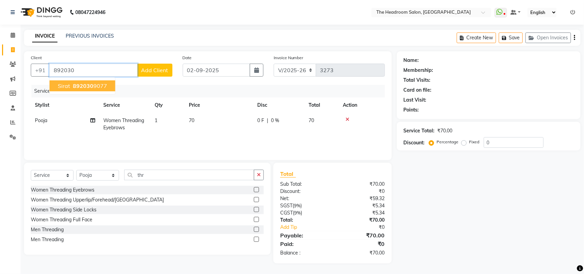
click at [79, 81] on button "sirat 892030 9077" at bounding box center [83, 85] width 66 height 11
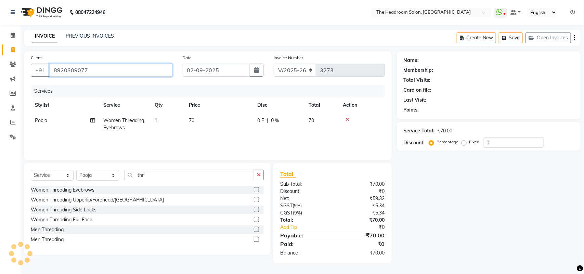
type input "8920309077"
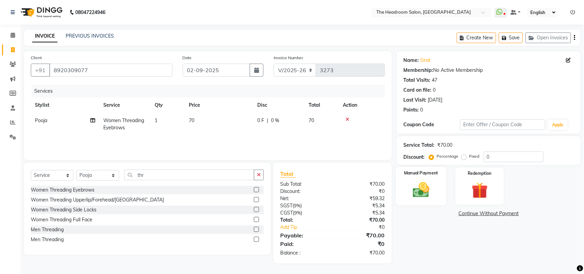
click at [421, 188] on img at bounding box center [421, 189] width 27 height 19
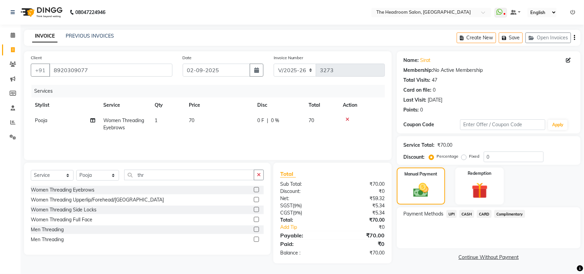
click at [451, 215] on span "UPI" at bounding box center [452, 214] width 11 height 8
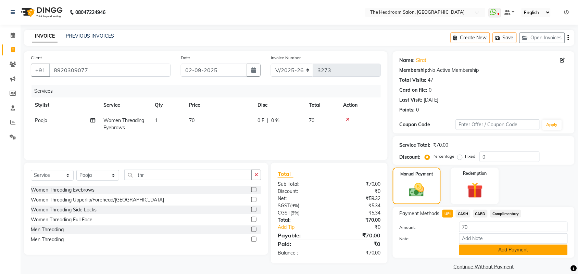
click at [495, 247] on button "Add Payment" at bounding box center [513, 250] width 108 height 11
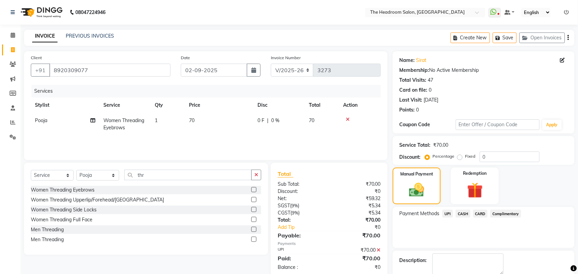
scroll to position [37, 0]
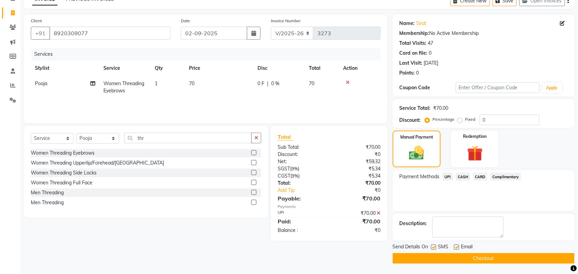
click at [495, 258] on button "Checkout" at bounding box center [483, 258] width 182 height 11
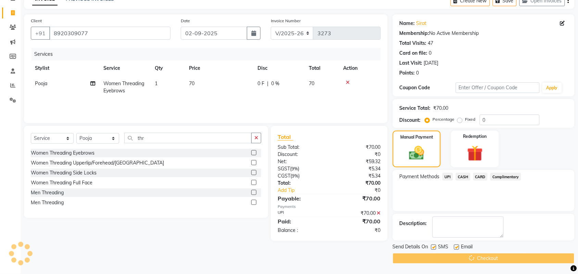
click at [494, 258] on div "08047224946 Select Location × The Headroom Salon, Sector 93 Gurugram WhatsApp S…" at bounding box center [289, 118] width 578 height 311
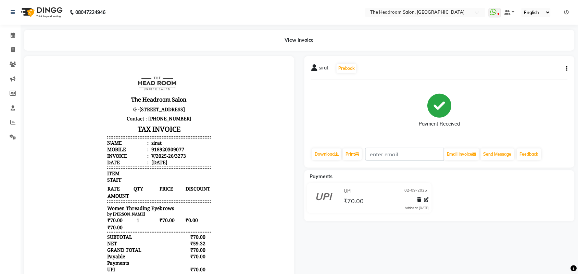
click at [493, 261] on div "sirat Prebook Payment Received Download Print Email Invoice Send Message Feedba…" at bounding box center [439, 186] width 280 height 261
click at [9, 47] on span at bounding box center [13, 50] width 12 height 8
select select "service"
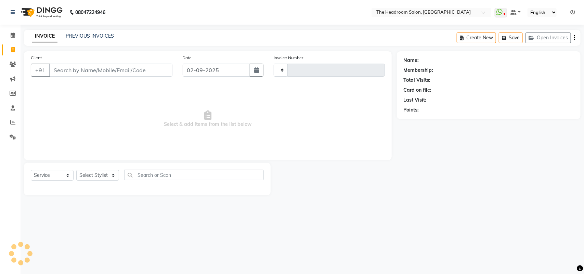
click at [80, 73] on input "Client" at bounding box center [110, 70] width 123 height 13
type input "3274"
select select "6933"
click at [108, 175] on select "Select Stylist" at bounding box center [97, 175] width 43 height 11
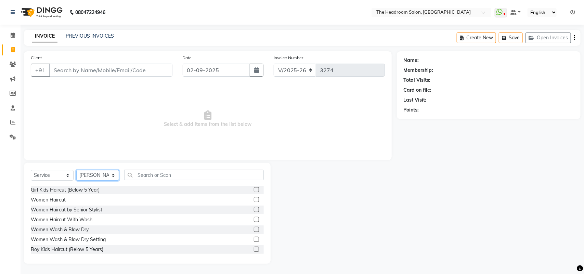
select select "79453"
click at [76, 170] on select "Select Stylist [PERSON_NAME] Deepak [PERSON_NAME] [PERSON_NAME] Manager [PERSON…" at bounding box center [97, 175] width 43 height 11
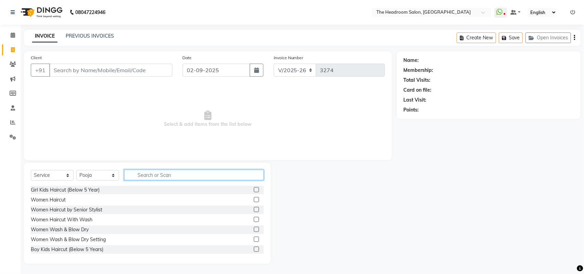
click at [165, 172] on input "text" at bounding box center [194, 175] width 140 height 11
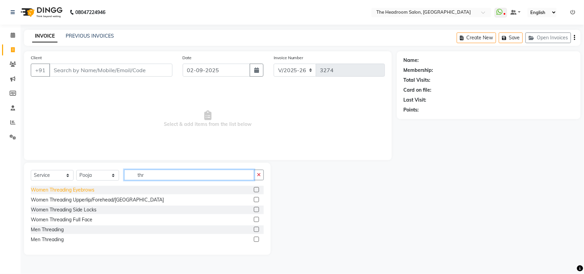
type input "thr"
click at [75, 190] on div "Women Threading Eyebrows" at bounding box center [63, 189] width 64 height 7
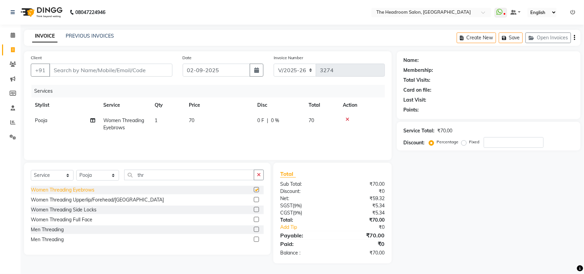
checkbox input "false"
click at [74, 70] on input "Client" at bounding box center [110, 70] width 123 height 13
type input "9"
type input "0"
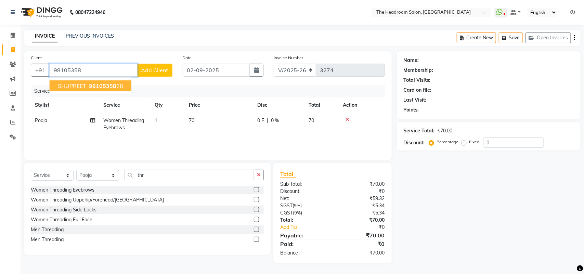
click at [71, 82] on span "SHUPREET" at bounding box center [72, 85] width 28 height 7
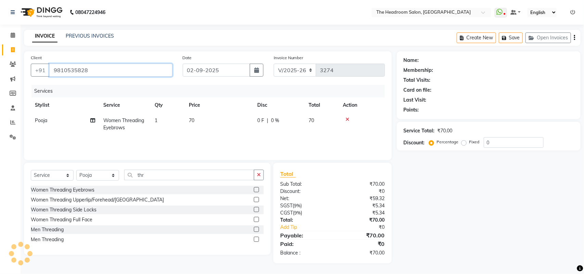
type input "9810535828"
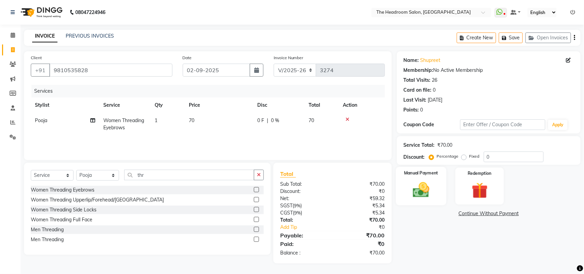
click at [421, 185] on img at bounding box center [421, 189] width 27 height 19
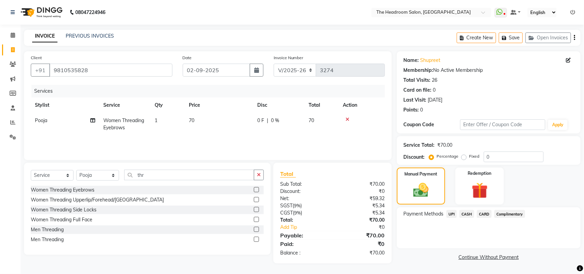
click at [451, 213] on span "UPI" at bounding box center [452, 214] width 11 height 8
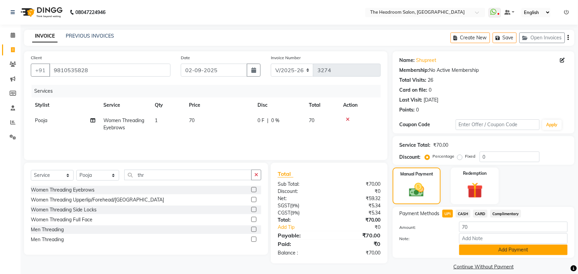
click at [489, 253] on button "Add Payment" at bounding box center [513, 250] width 108 height 11
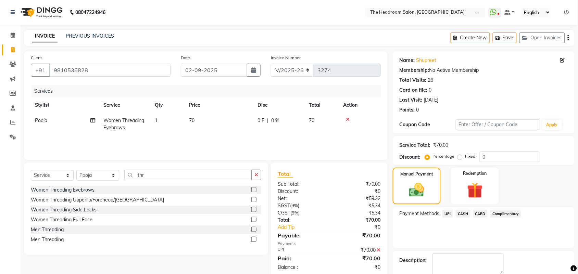
scroll to position [37, 0]
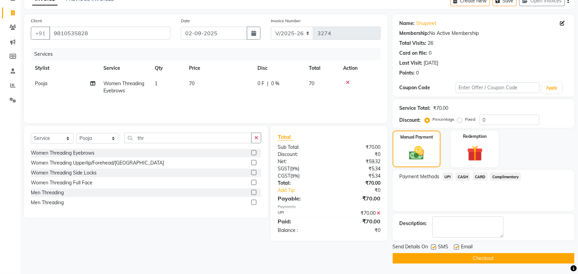
click at [489, 253] on div "Send Details On SMS Email Checkout" at bounding box center [483, 253] width 182 height 21
click at [488, 254] on button "Checkout" at bounding box center [483, 258] width 182 height 11
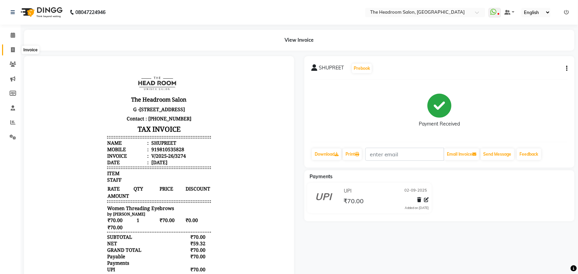
click at [13, 47] on span at bounding box center [13, 50] width 12 height 8
select select "service"
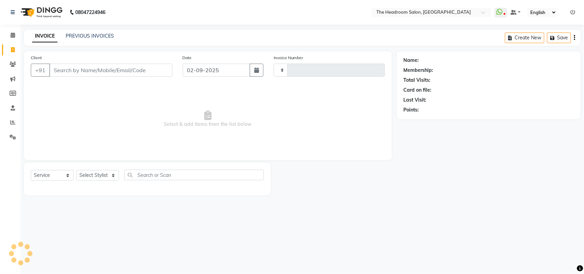
drag, startPoint x: 72, startPoint y: 69, endPoint x: 67, endPoint y: 69, distance: 5.1
click at [70, 69] on input "Client" at bounding box center [110, 70] width 123 height 13
type input "3275"
select select "6933"
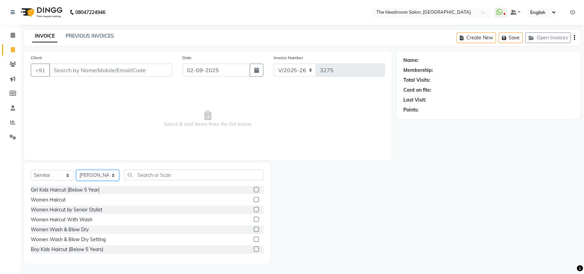
click at [98, 177] on select "Select Stylist [PERSON_NAME] Deepak [PERSON_NAME] [PERSON_NAME] Manager [PERSON…" at bounding box center [97, 175] width 43 height 11
select select "87934"
click at [76, 170] on select "Select Stylist [PERSON_NAME] Deepak [PERSON_NAME] [PERSON_NAME] Manager [PERSON…" at bounding box center [97, 175] width 43 height 11
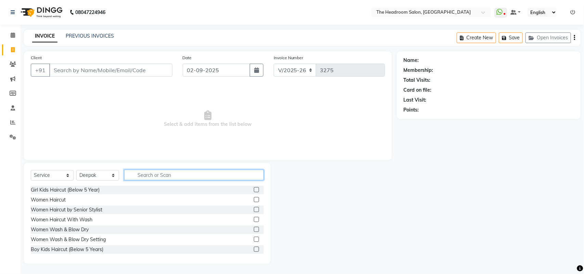
click at [151, 177] on input "text" at bounding box center [194, 175] width 140 height 11
type input "hair"
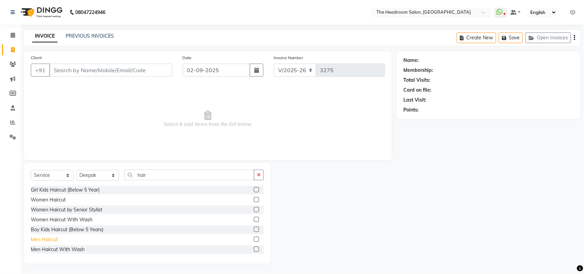
click at [54, 238] on div "Men Haircut" at bounding box center [44, 239] width 27 height 7
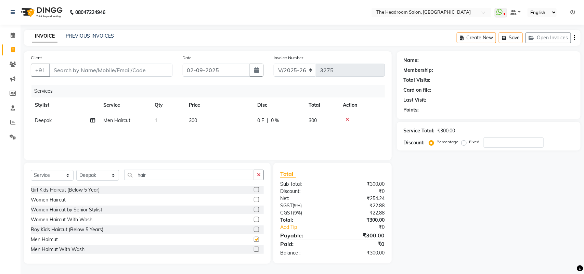
checkbox input "false"
drag, startPoint x: 256, startPoint y: 177, endPoint x: 255, endPoint y: 170, distance: 7.2
click at [257, 176] on button "button" at bounding box center [259, 175] width 10 height 11
click at [94, 67] on input "Client" at bounding box center [110, 70] width 123 height 13
type input "7"
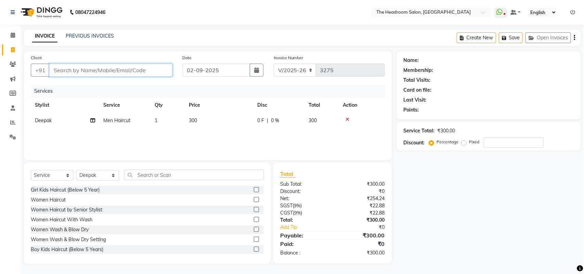
type input "0"
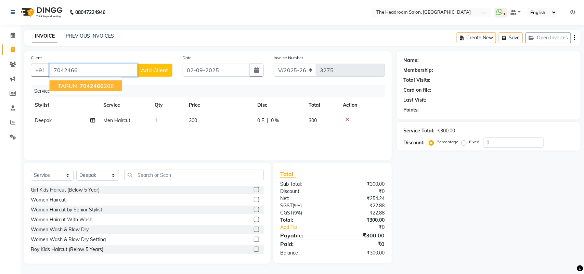
click at [96, 90] on button "TARUN 7042466 206" at bounding box center [86, 85] width 73 height 11
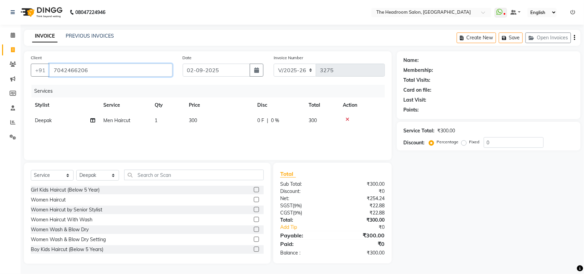
type input "7042466206"
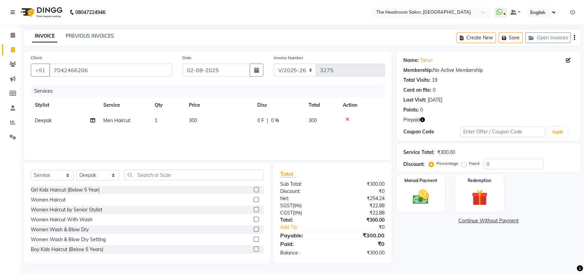
click at [423, 122] on icon "button" at bounding box center [423, 119] width 5 height 5
click at [426, 119] on div "Prepaid" at bounding box center [489, 119] width 170 height 7
click at [424, 121] on icon "button" at bounding box center [423, 119] width 5 height 5
click at [425, 117] on icon "button" at bounding box center [423, 119] width 5 height 5
click at [418, 217] on link "Continue Without Payment" at bounding box center [488, 220] width 181 height 7
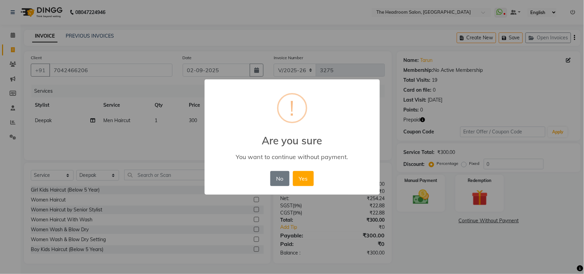
click at [423, 206] on div "× ! Are you sure You want to continue without payment. No No Yes" at bounding box center [292, 137] width 584 height 274
click at [296, 201] on div "× ! Are you sure You want to continue without payment. No No Yes" at bounding box center [292, 137] width 584 height 274
click at [280, 177] on button "No" at bounding box center [279, 178] width 19 height 15
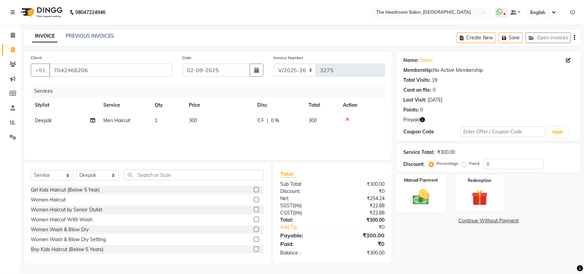
click at [424, 204] on img at bounding box center [421, 196] width 27 height 19
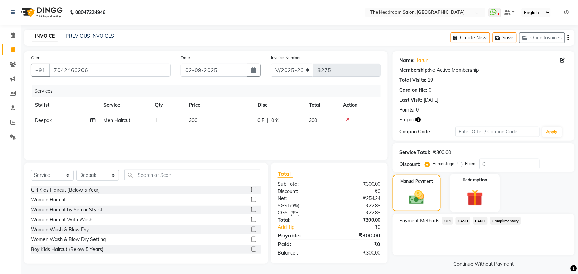
click at [489, 199] on div "Redemption" at bounding box center [475, 193] width 50 height 38
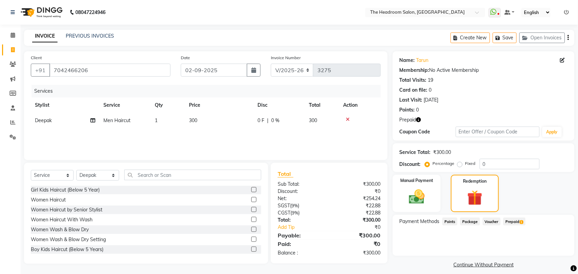
click at [514, 222] on span "Prepaid 1" at bounding box center [514, 222] width 22 height 8
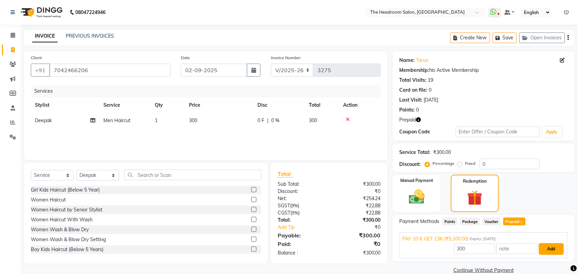
click at [552, 248] on button "Add" at bounding box center [551, 249] width 25 height 12
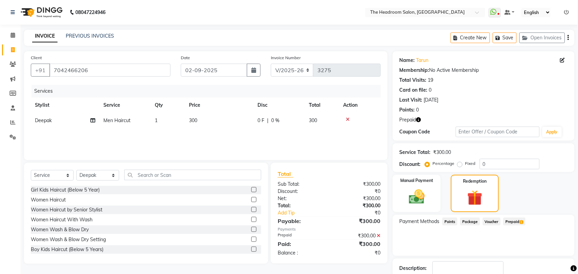
scroll to position [45, 0]
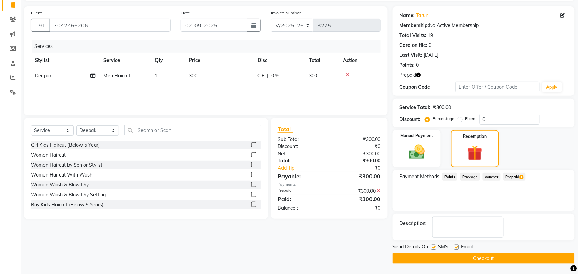
click at [548, 257] on button "Checkout" at bounding box center [483, 258] width 182 height 11
